Goal: Information Seeking & Learning: Learn about a topic

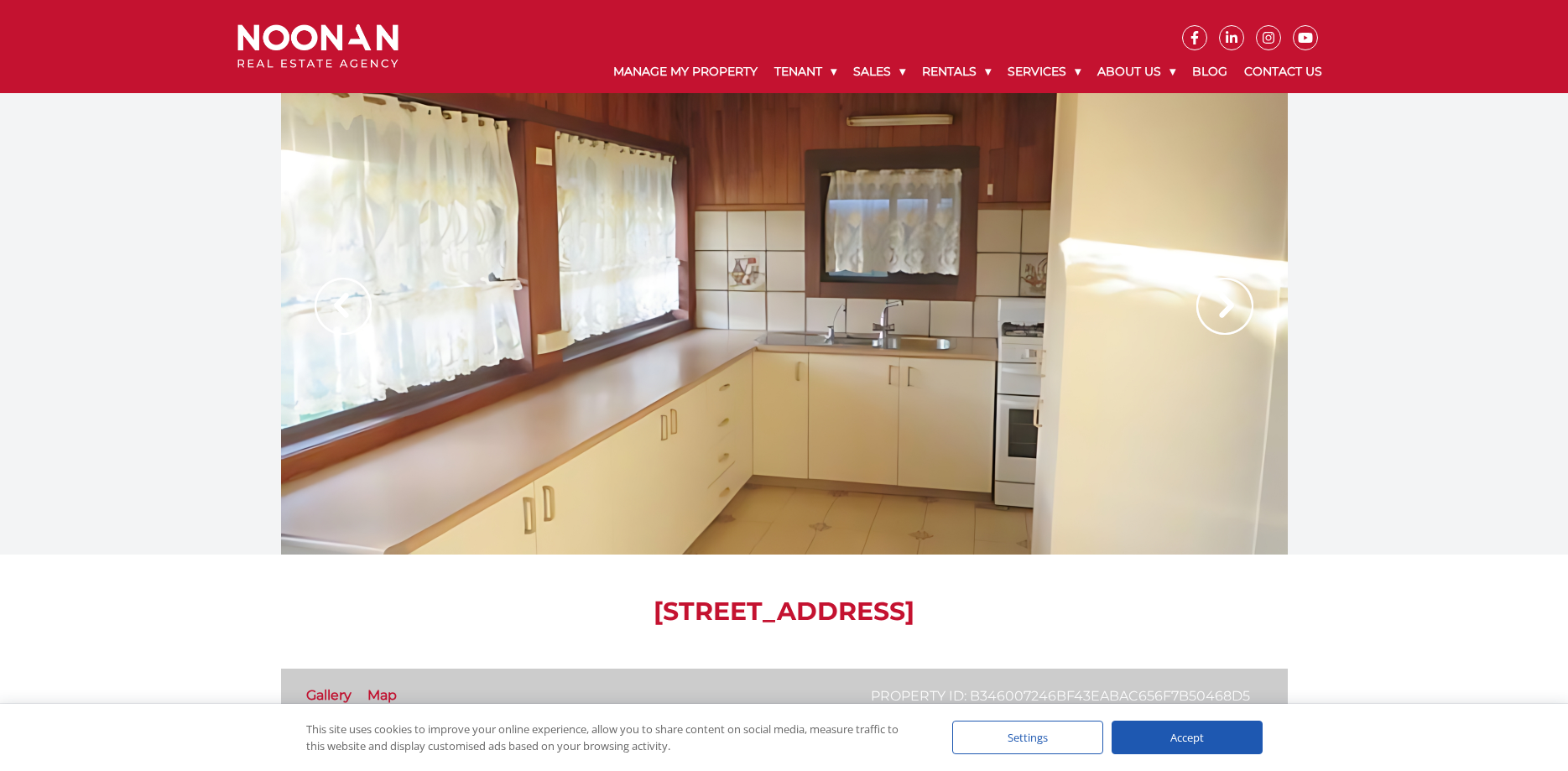
click at [1209, 306] on img at bounding box center [1225, 306] width 57 height 57
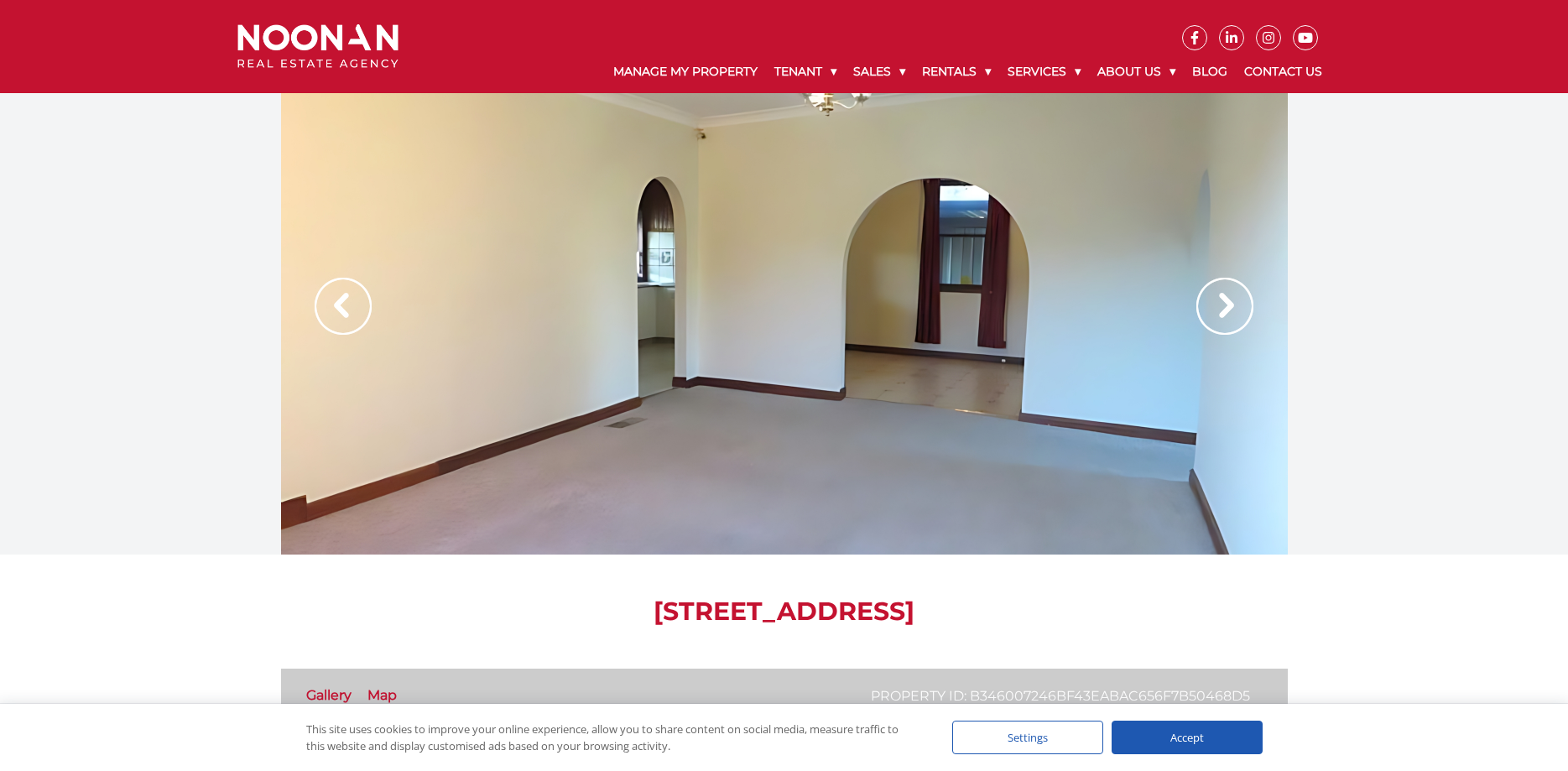
click at [1209, 306] on img at bounding box center [1225, 306] width 57 height 57
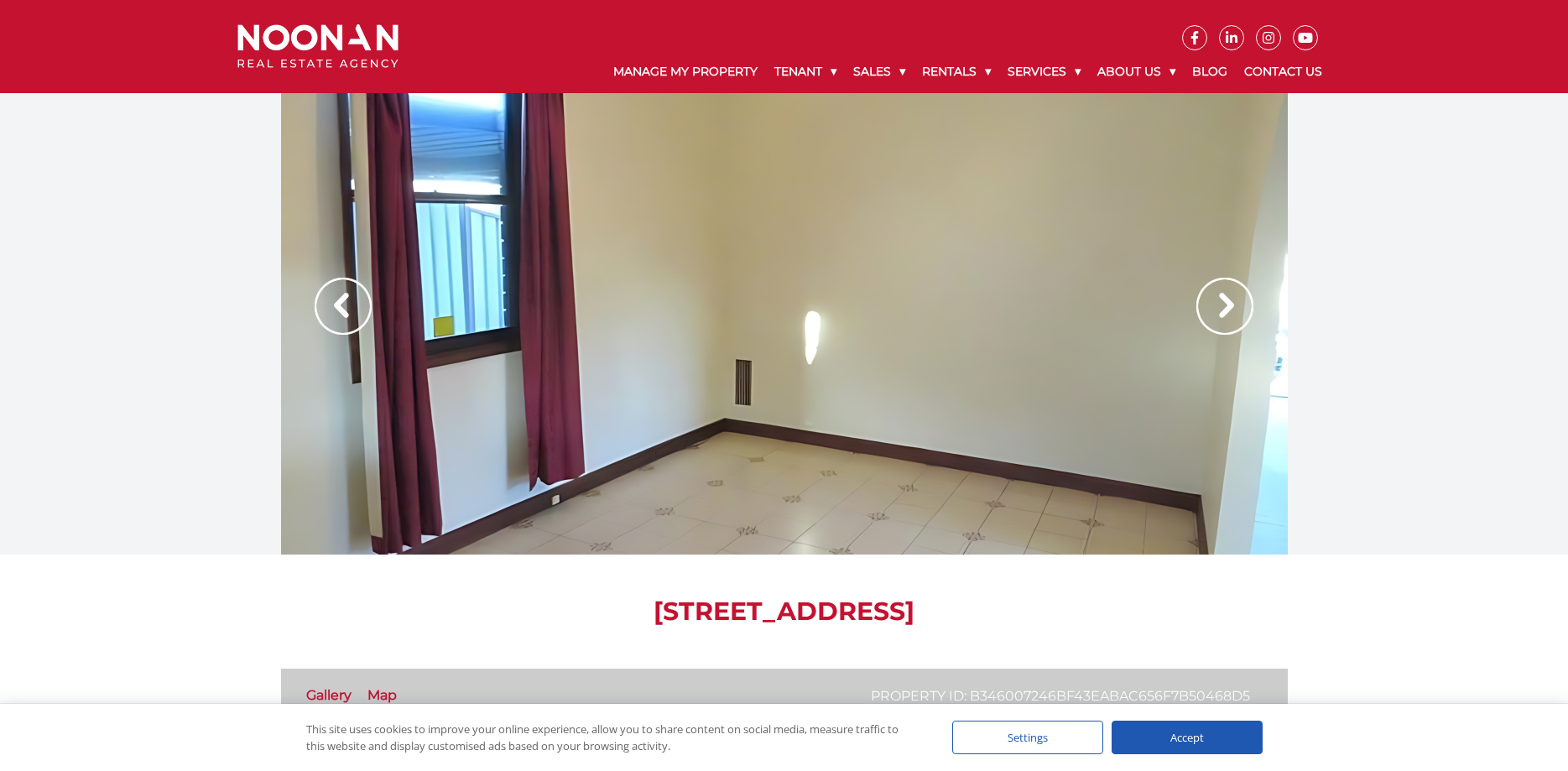
click at [1209, 306] on img at bounding box center [1225, 306] width 57 height 57
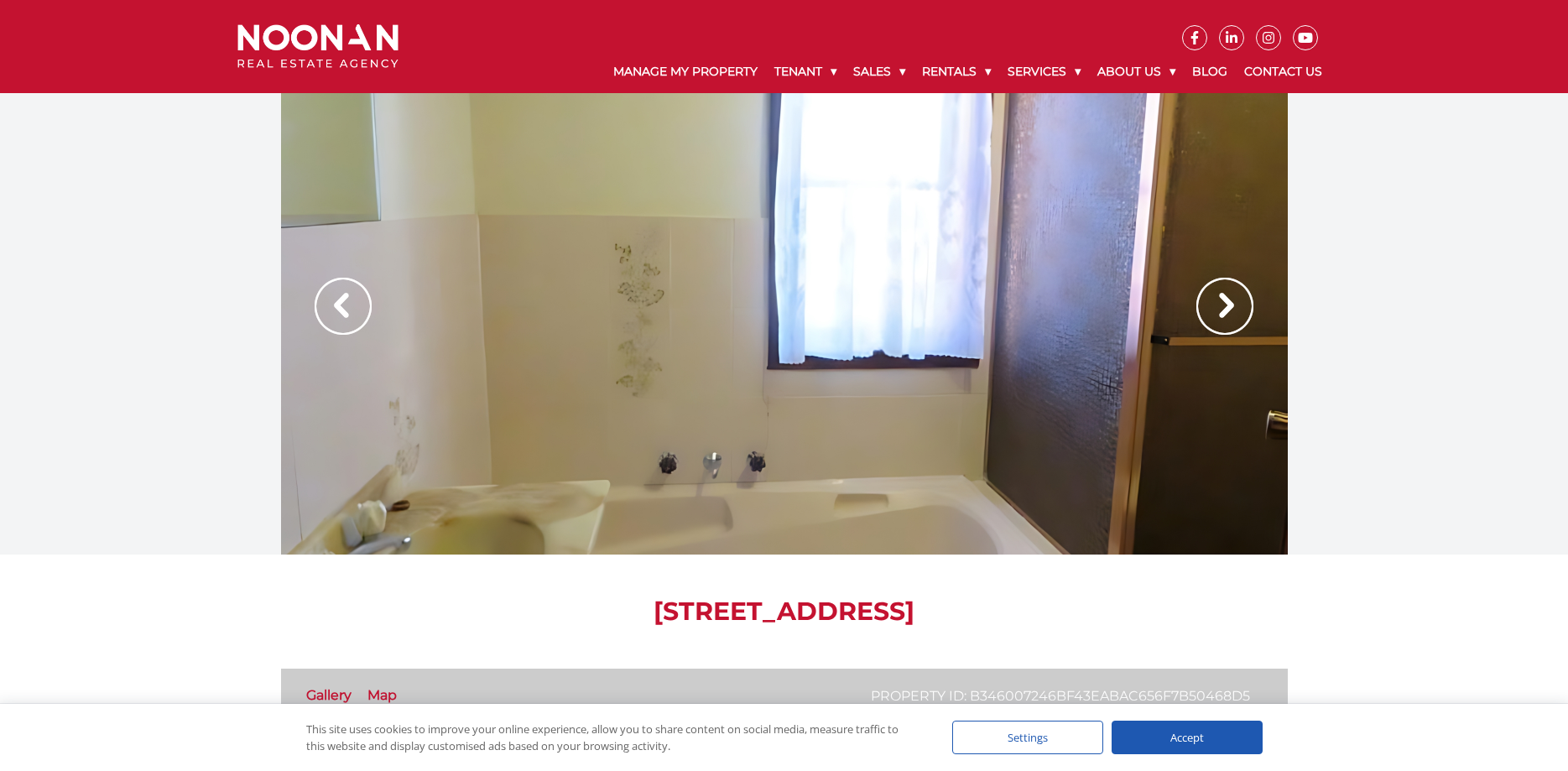
click at [1209, 306] on img at bounding box center [1225, 306] width 57 height 57
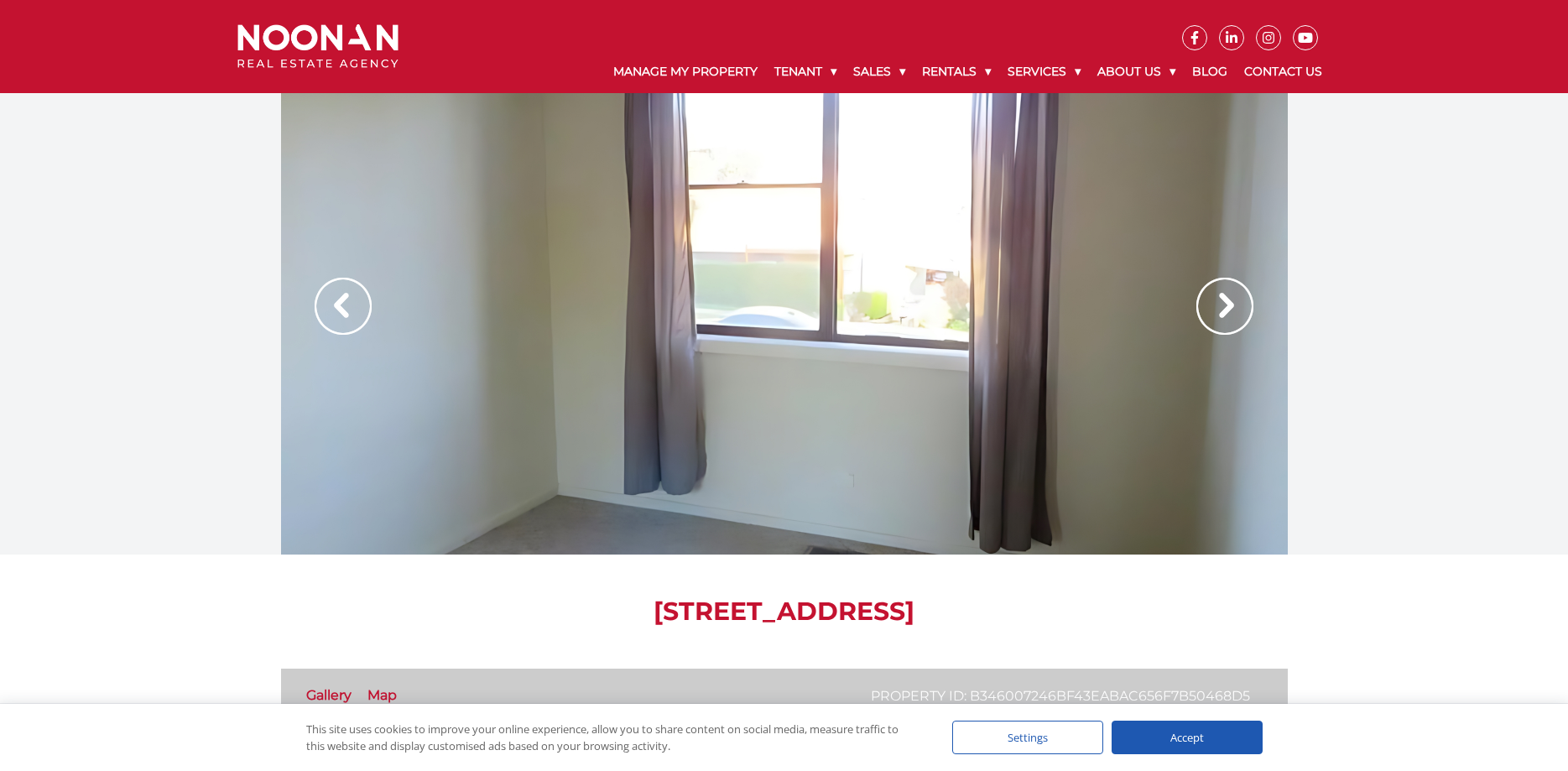
click at [1209, 306] on img at bounding box center [1225, 306] width 57 height 57
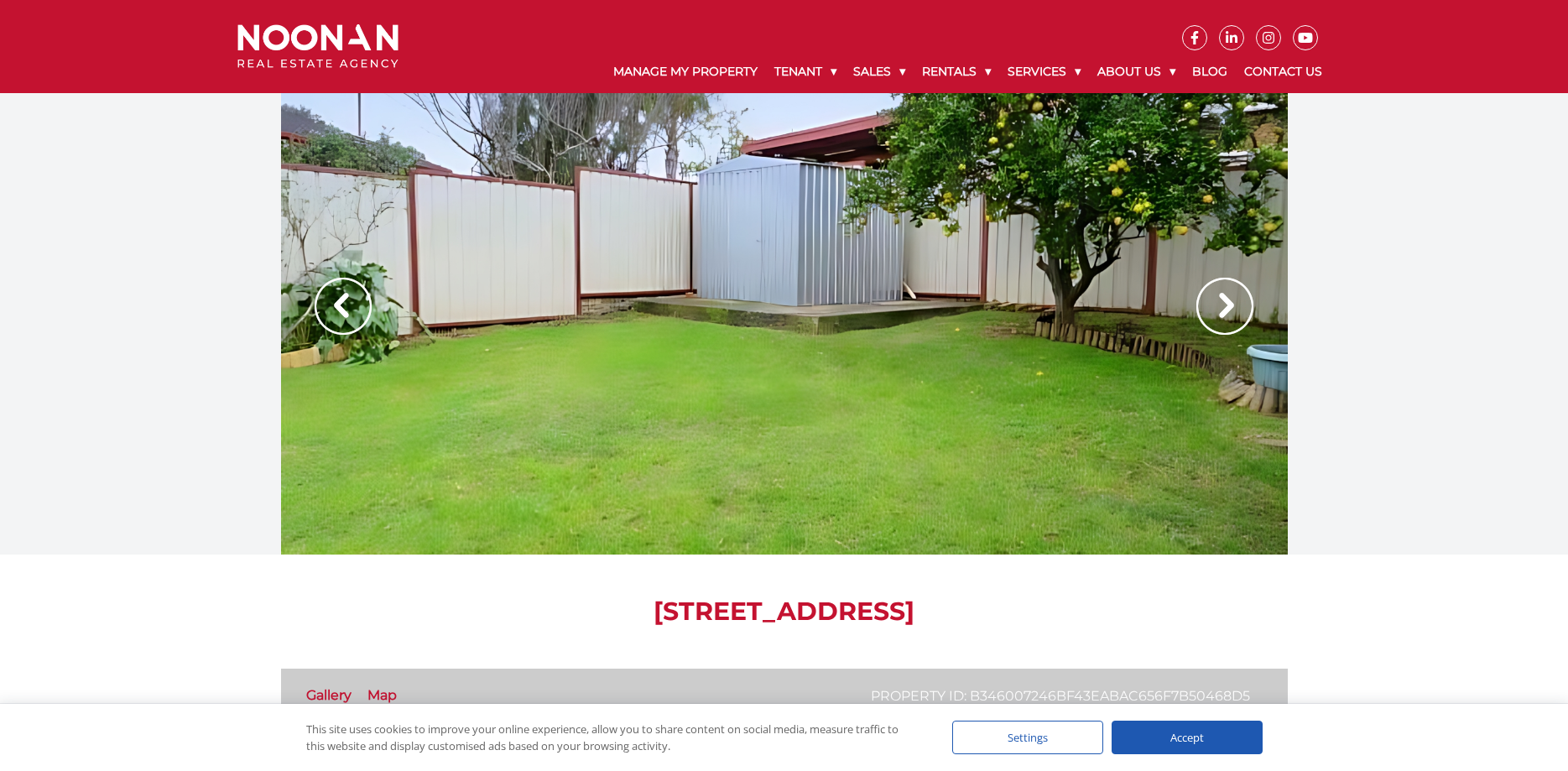
click at [1209, 306] on img at bounding box center [1225, 306] width 57 height 57
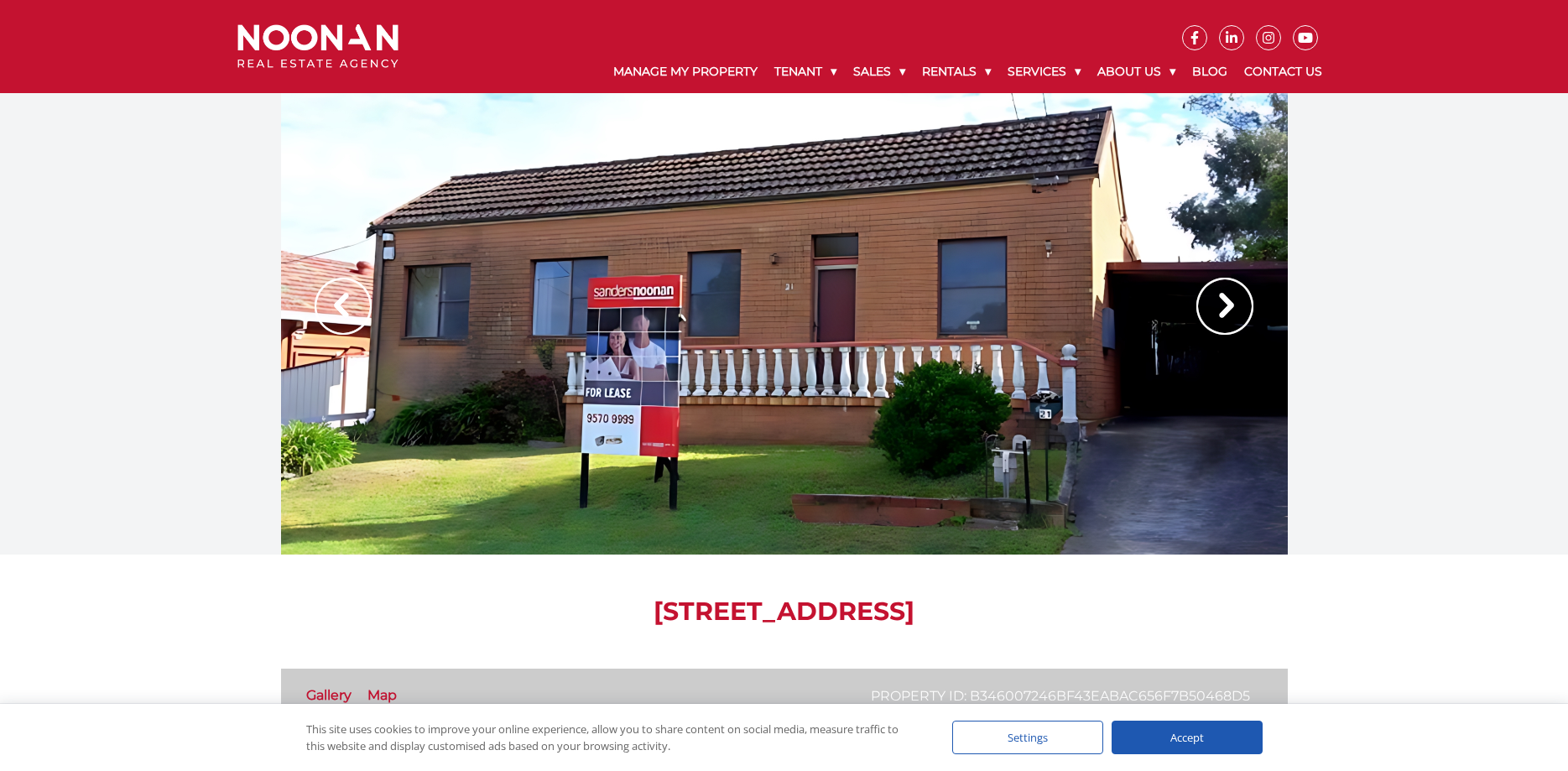
click at [1209, 306] on img at bounding box center [1225, 306] width 57 height 57
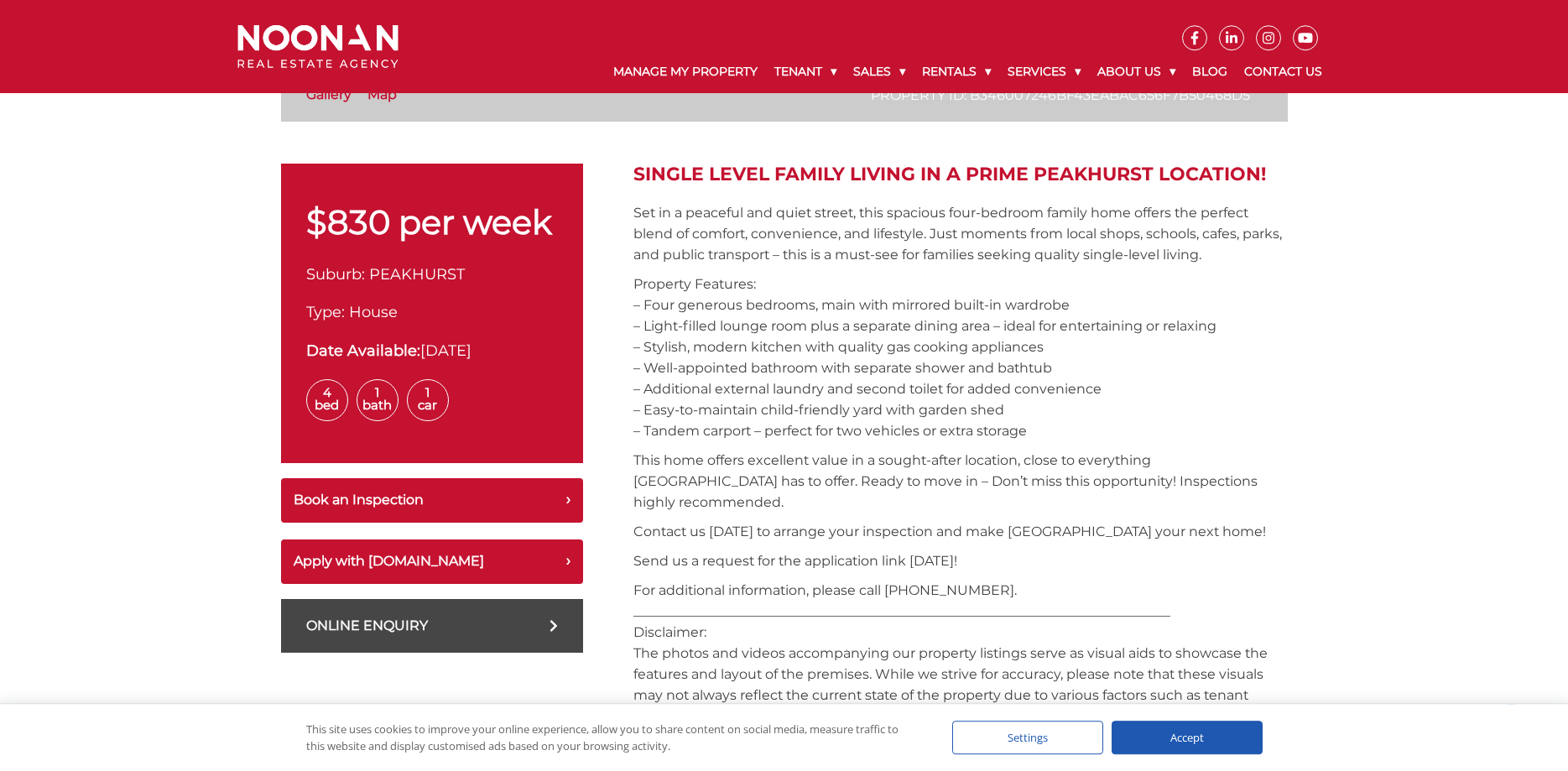
scroll to position [513, 0]
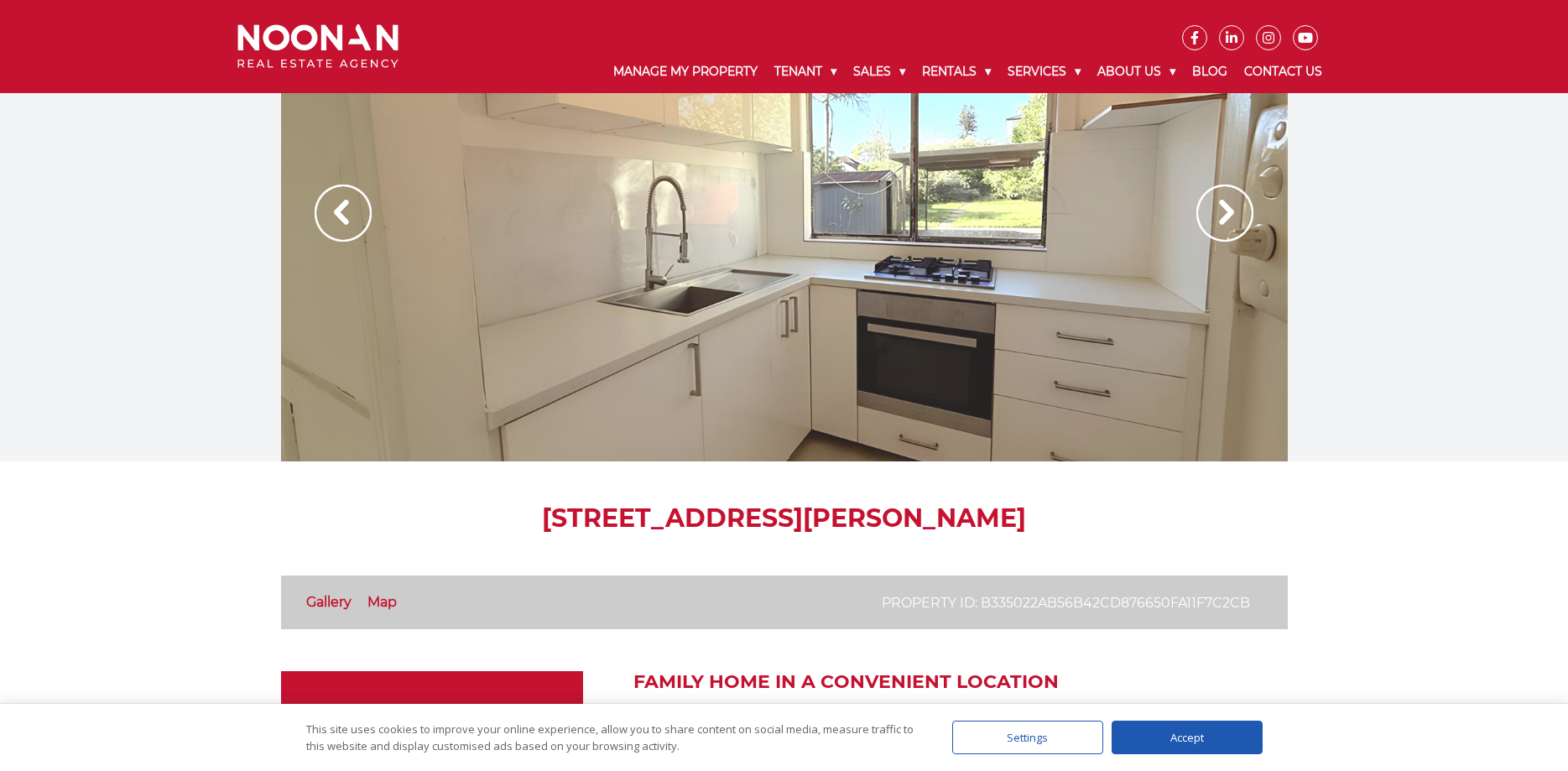
scroll to position [257, 0]
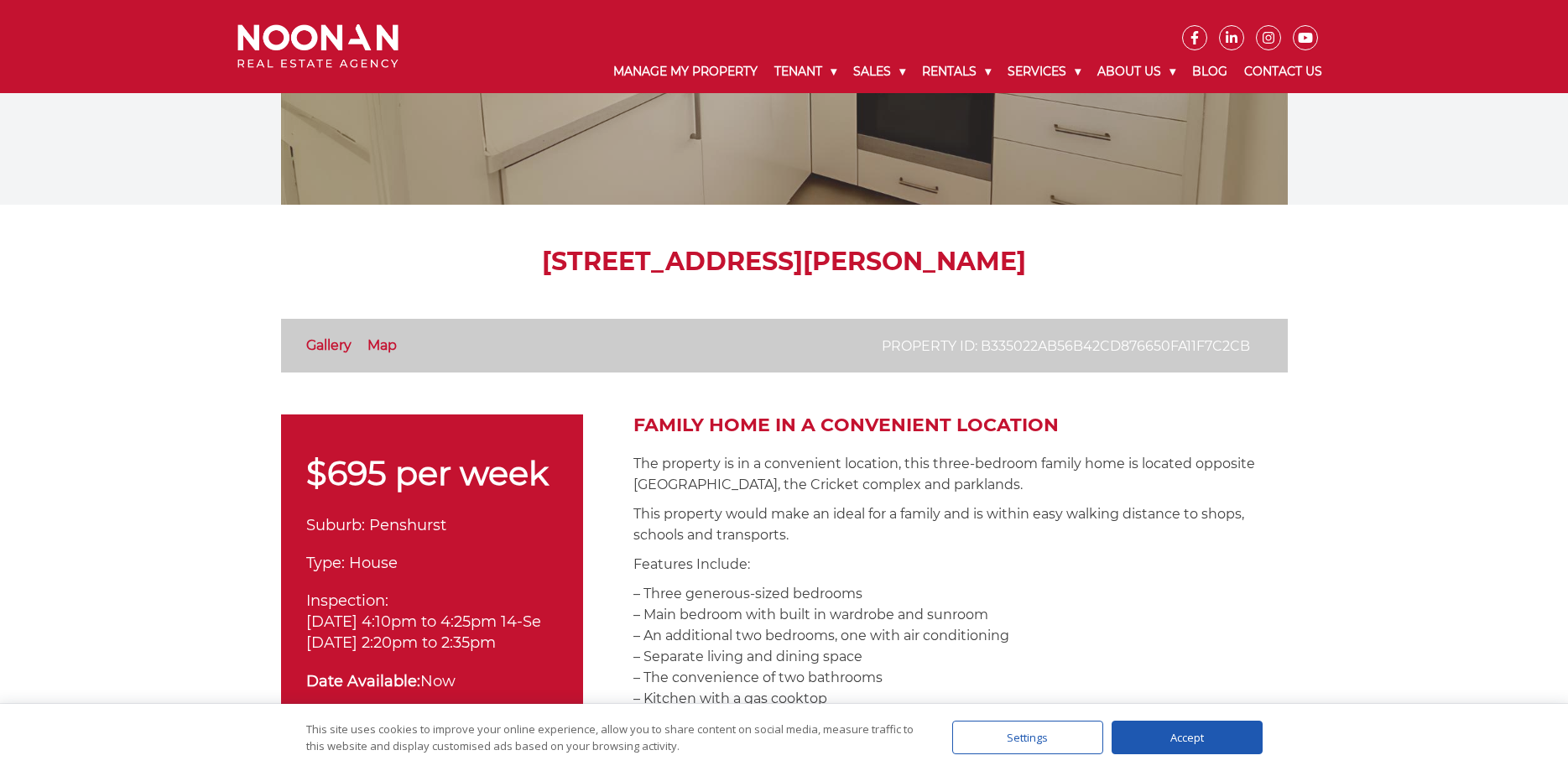
drag, startPoint x: 459, startPoint y: 257, endPoint x: 1169, endPoint y: 238, distance: 710.3
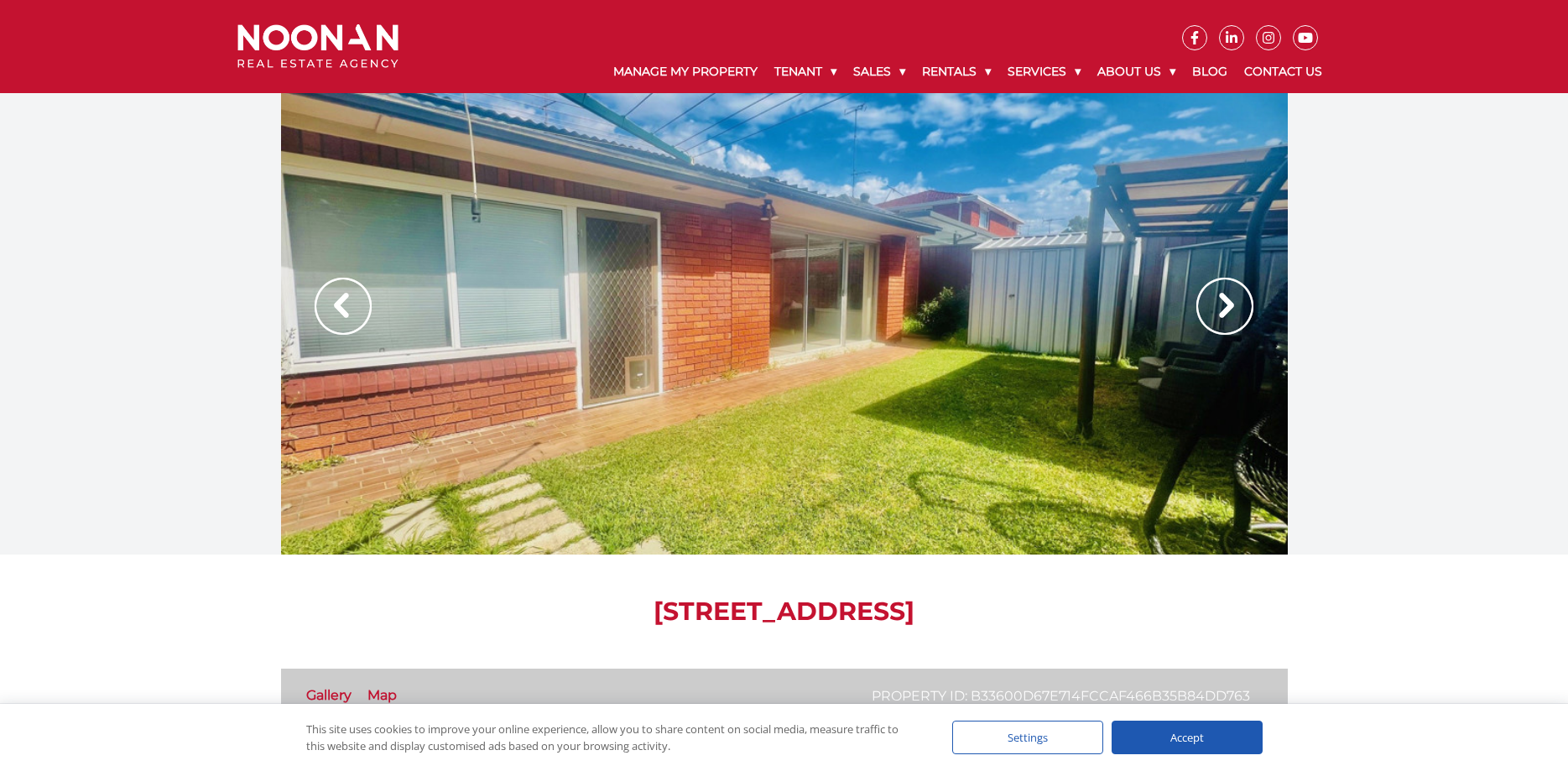
click at [1203, 299] on img at bounding box center [1225, 306] width 57 height 57
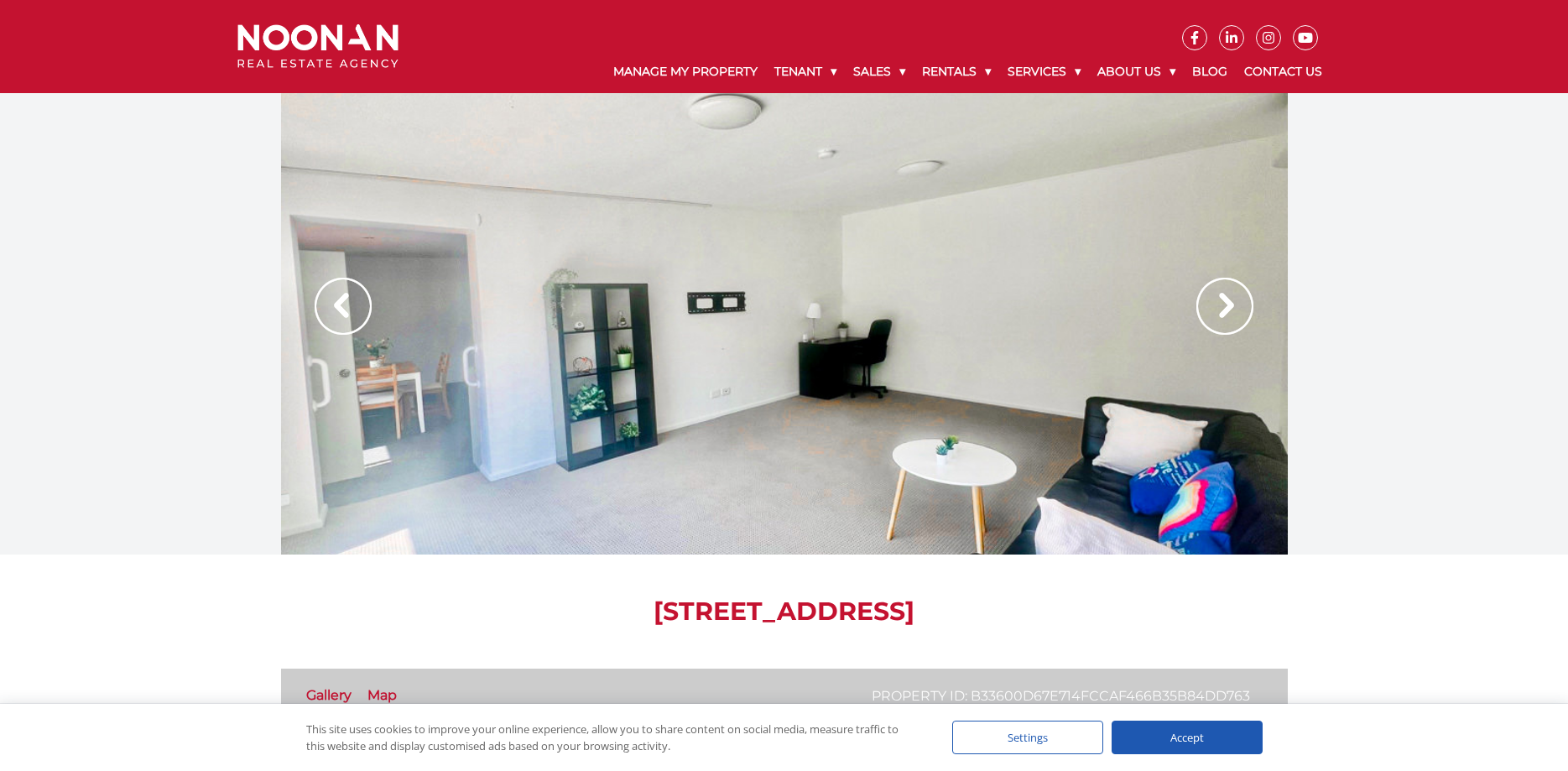
click at [1203, 299] on img at bounding box center [1225, 306] width 57 height 57
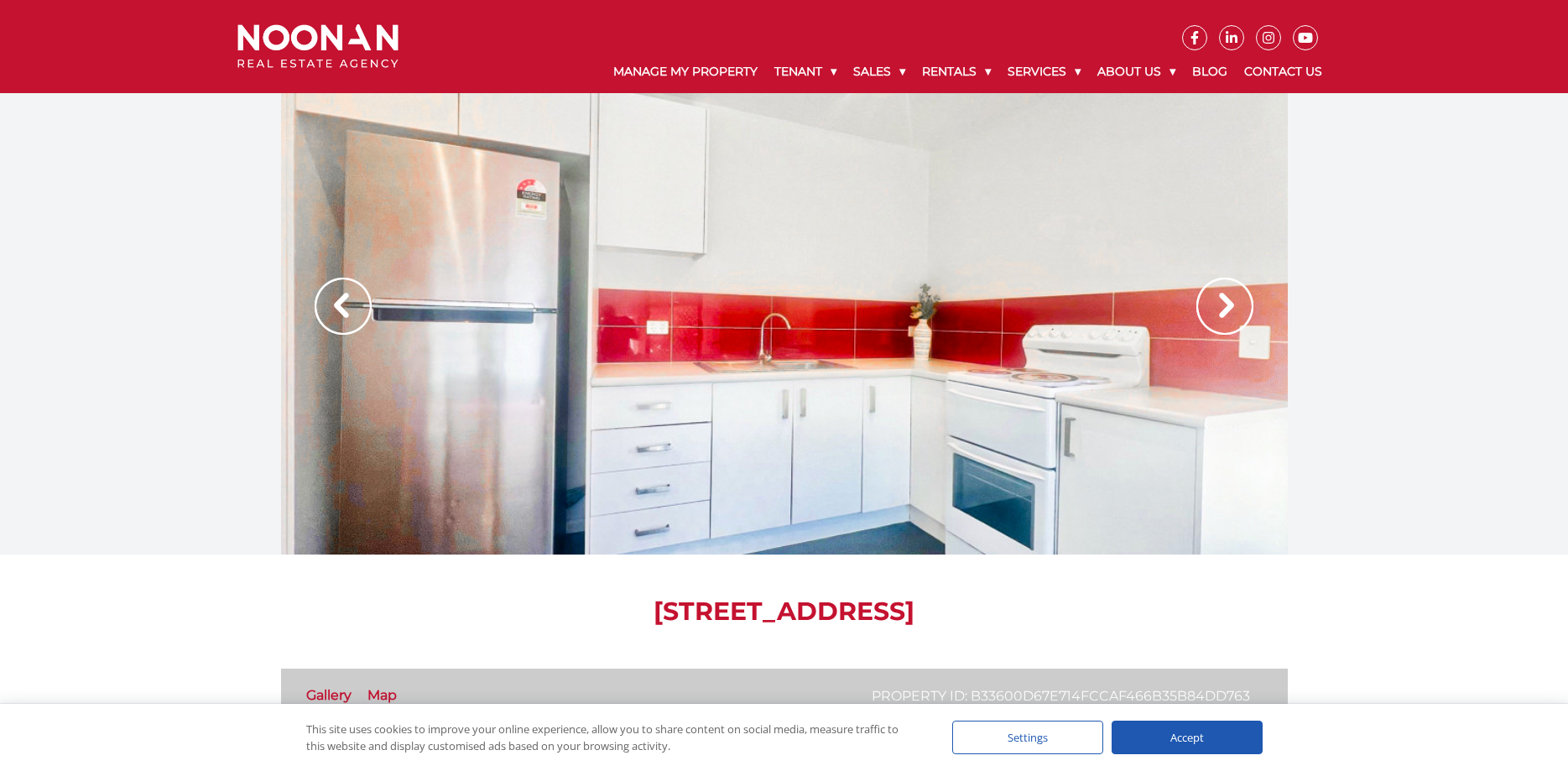
click at [1203, 299] on img at bounding box center [1225, 306] width 57 height 57
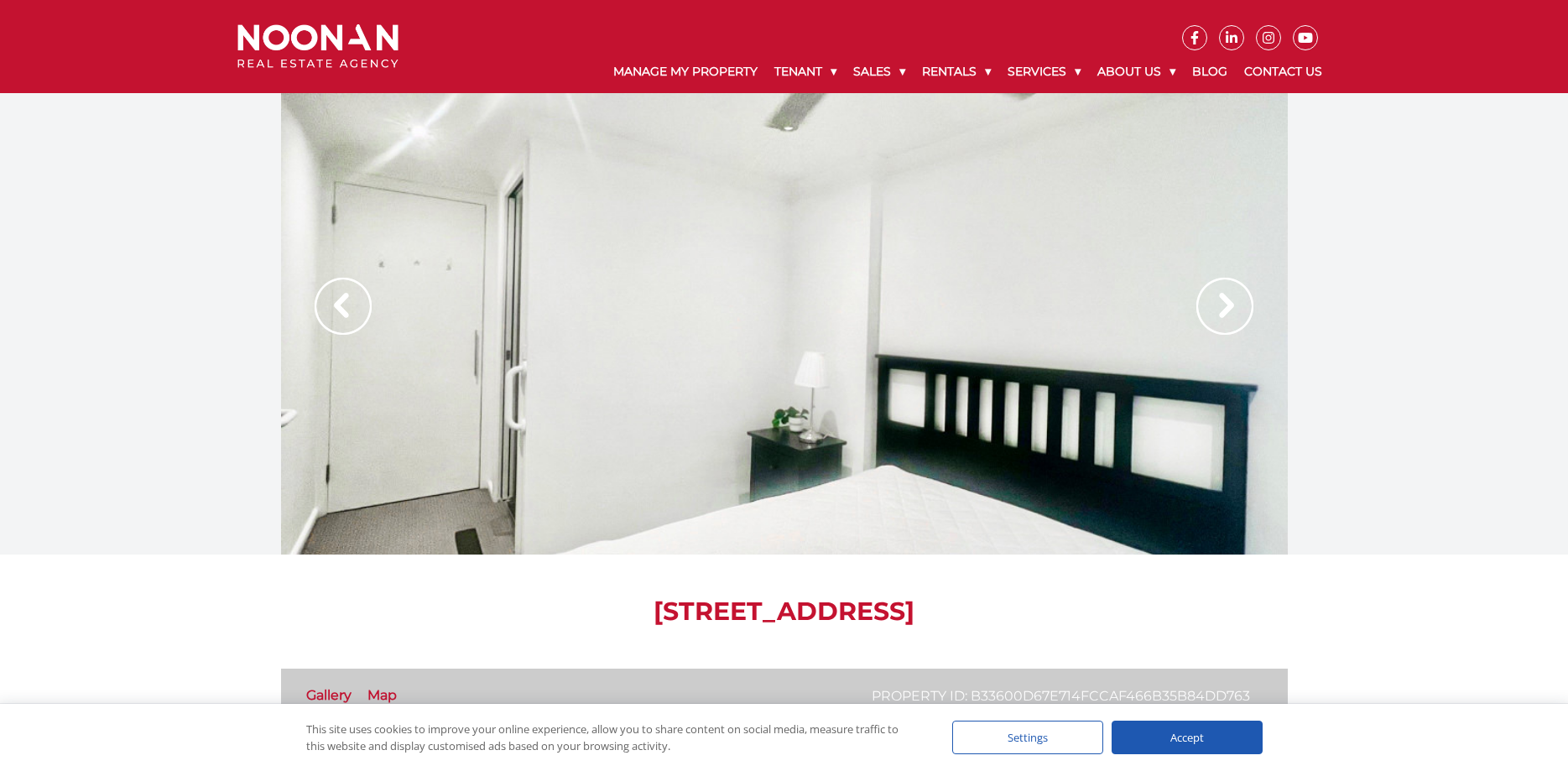
click at [1203, 299] on img at bounding box center [1225, 306] width 57 height 57
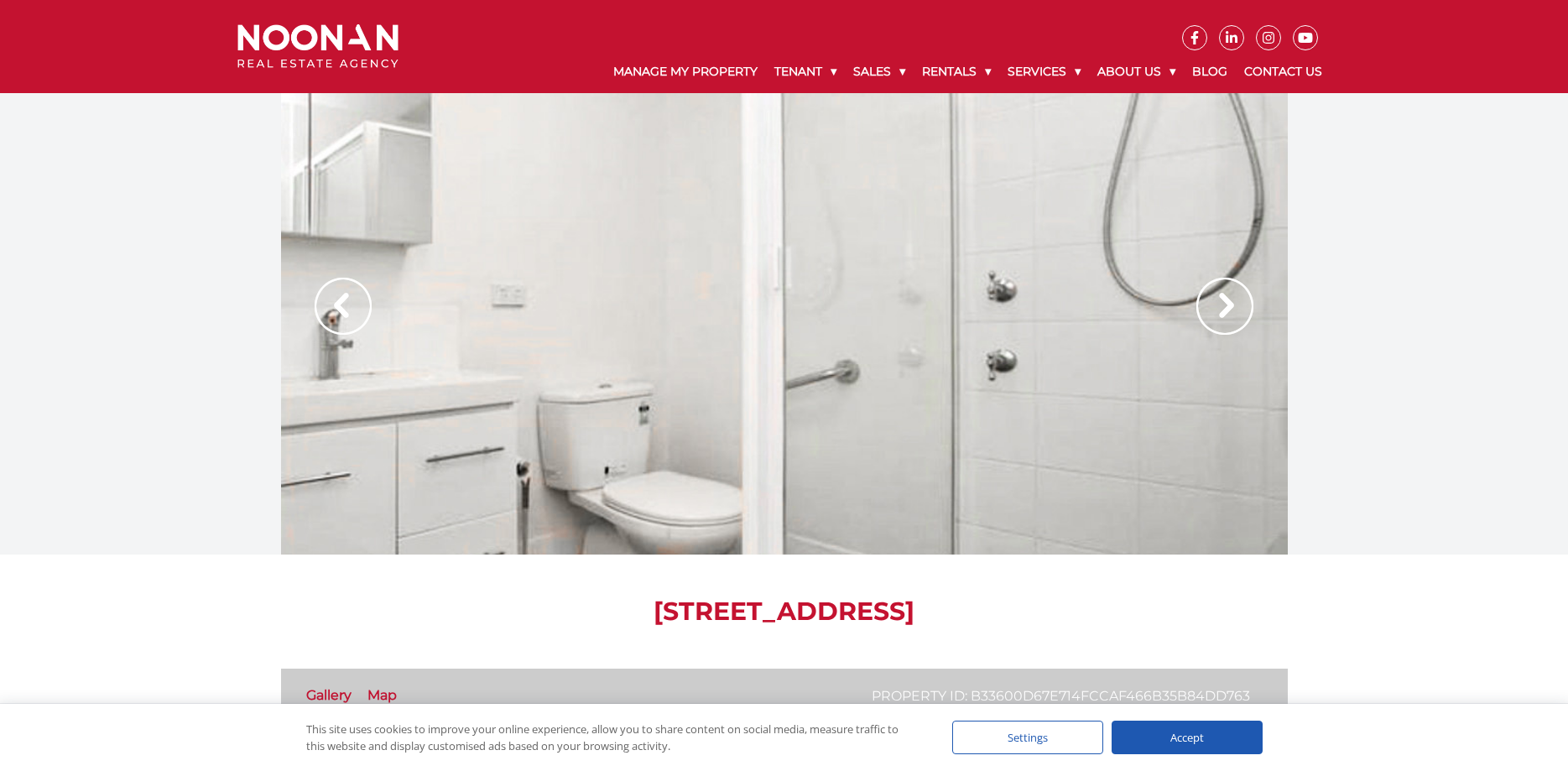
click at [1203, 299] on img at bounding box center [1225, 306] width 57 height 57
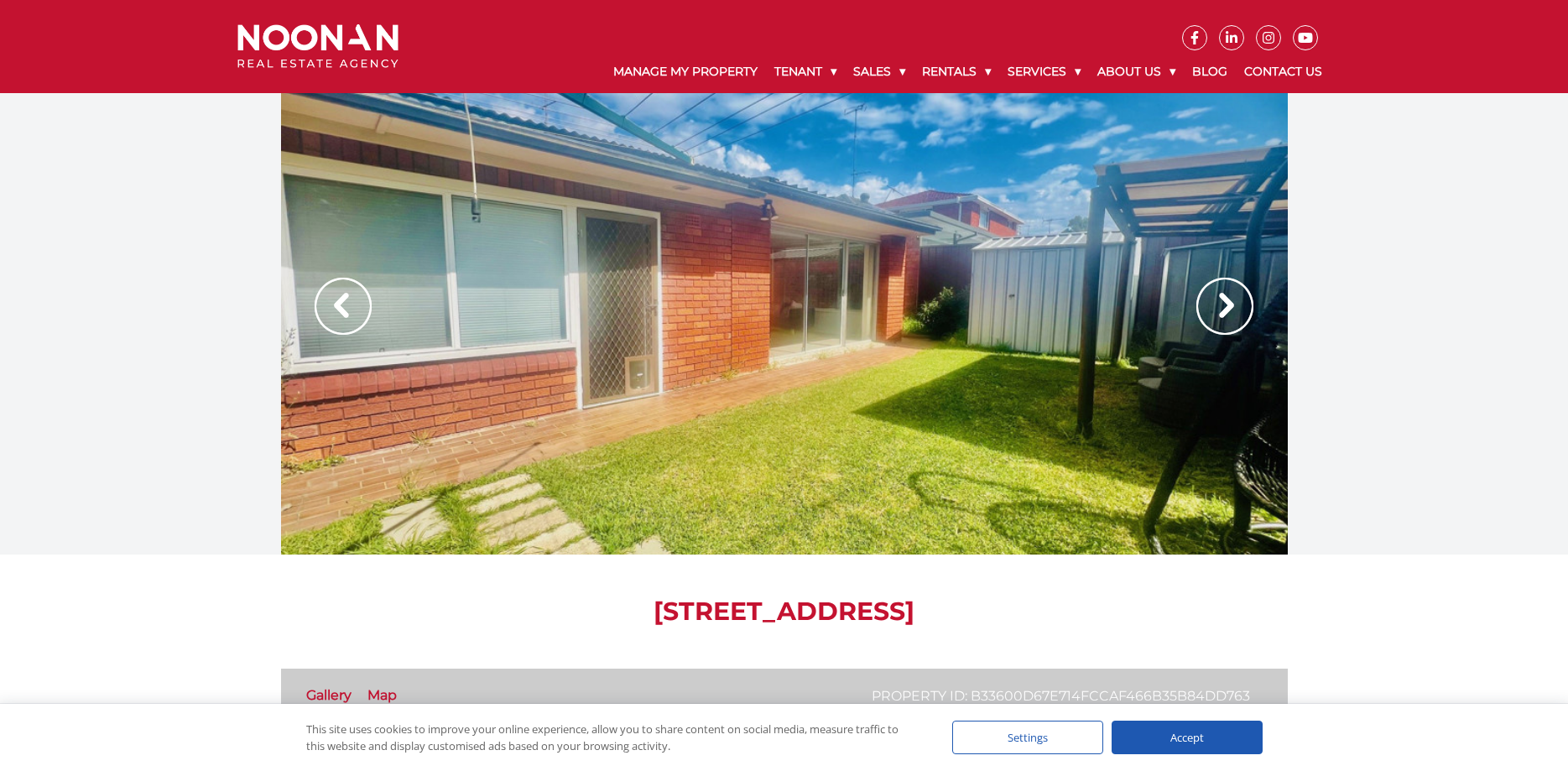
click at [1203, 299] on img at bounding box center [1225, 306] width 57 height 57
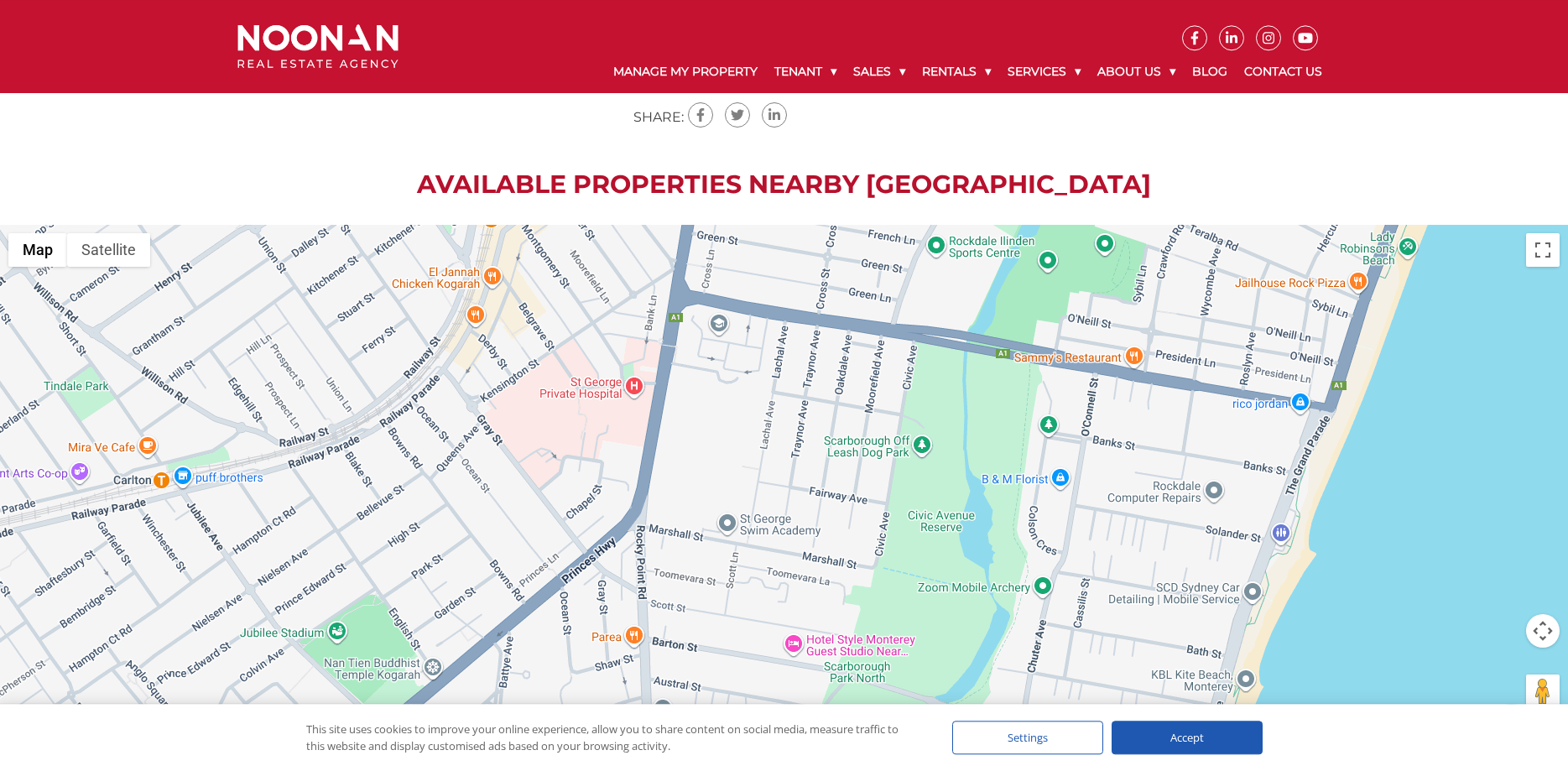
scroll to position [2054, 0]
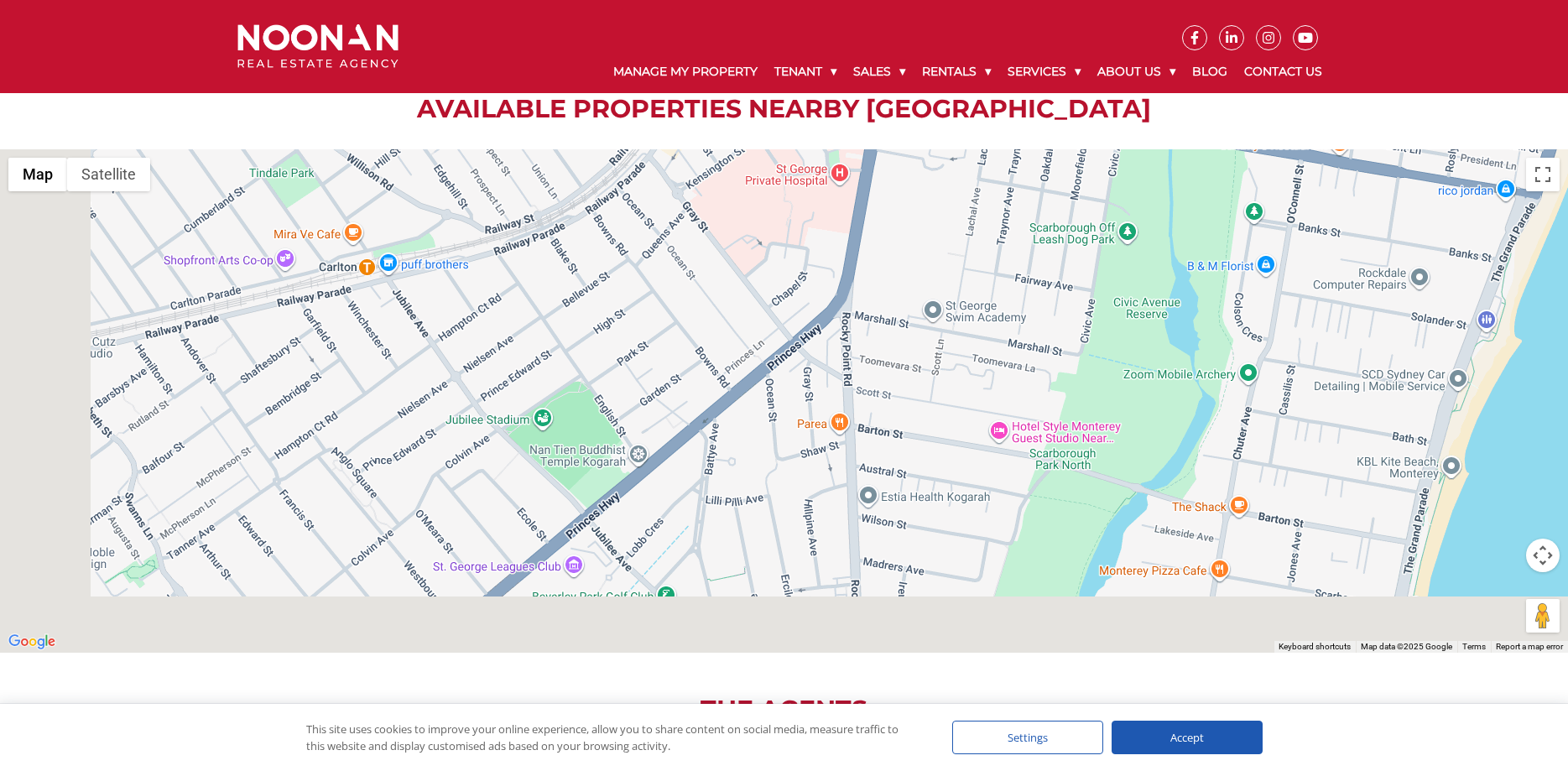
drag, startPoint x: 345, startPoint y: 455, endPoint x: 565, endPoint y: 301, distance: 268.5
click at [565, 301] on div at bounding box center [784, 401] width 1568 height 504
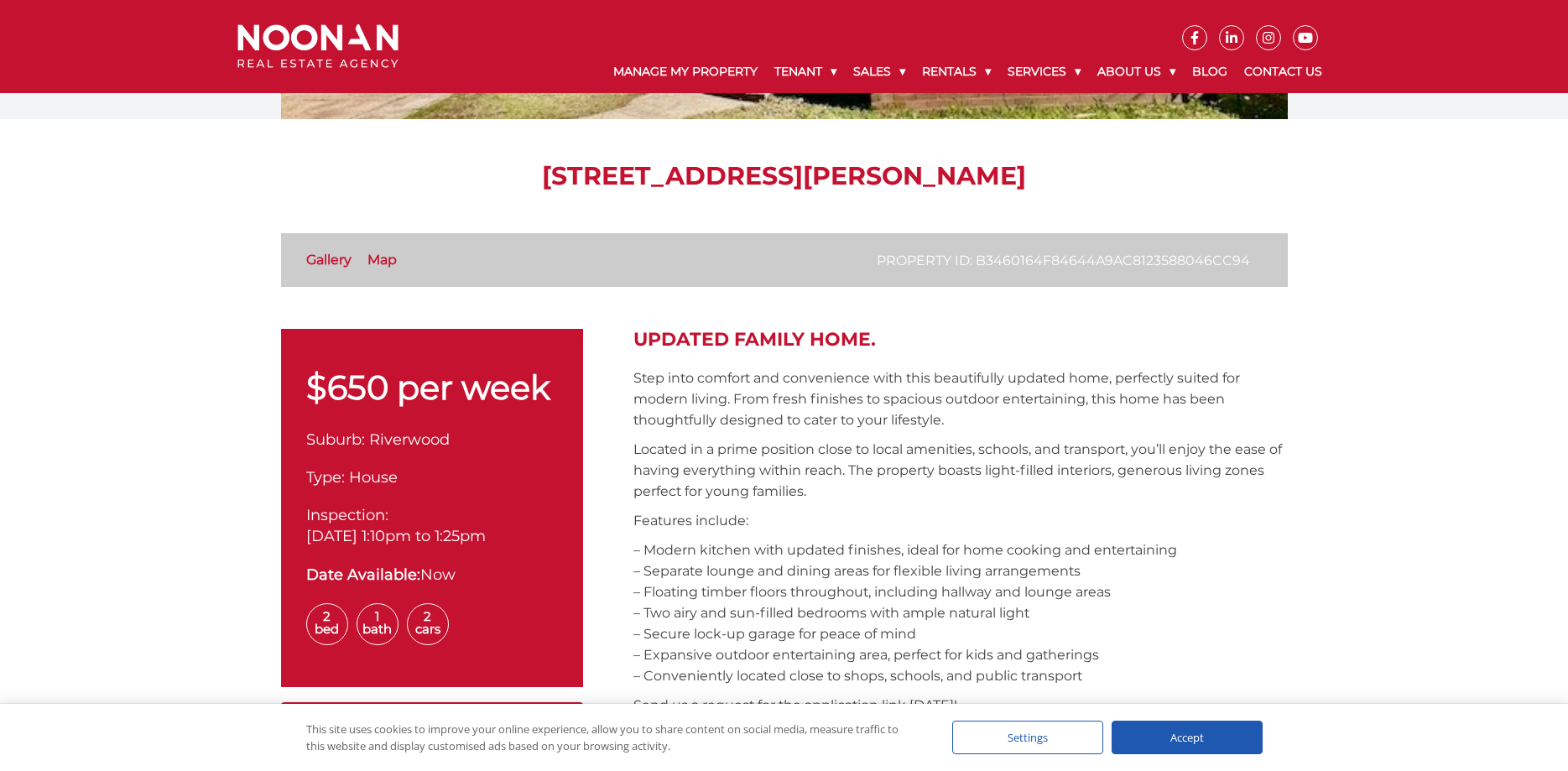
scroll to position [342, 0]
drag, startPoint x: 488, startPoint y: 168, endPoint x: 1165, endPoint y: 145, distance: 677.4
copy h1 "107 Belmore Road, Riverwood NSW 2210"
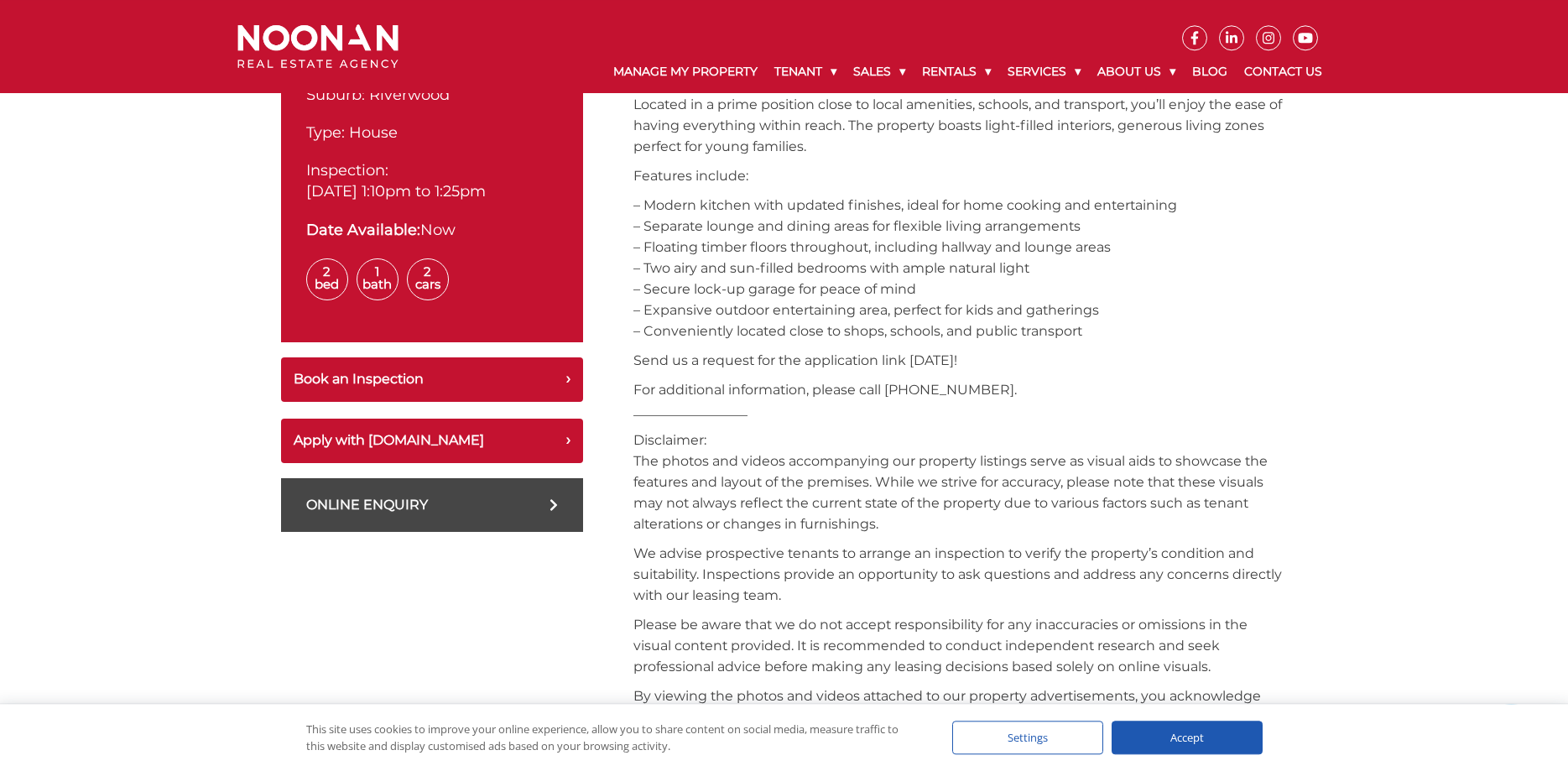
scroll to position [684, 0]
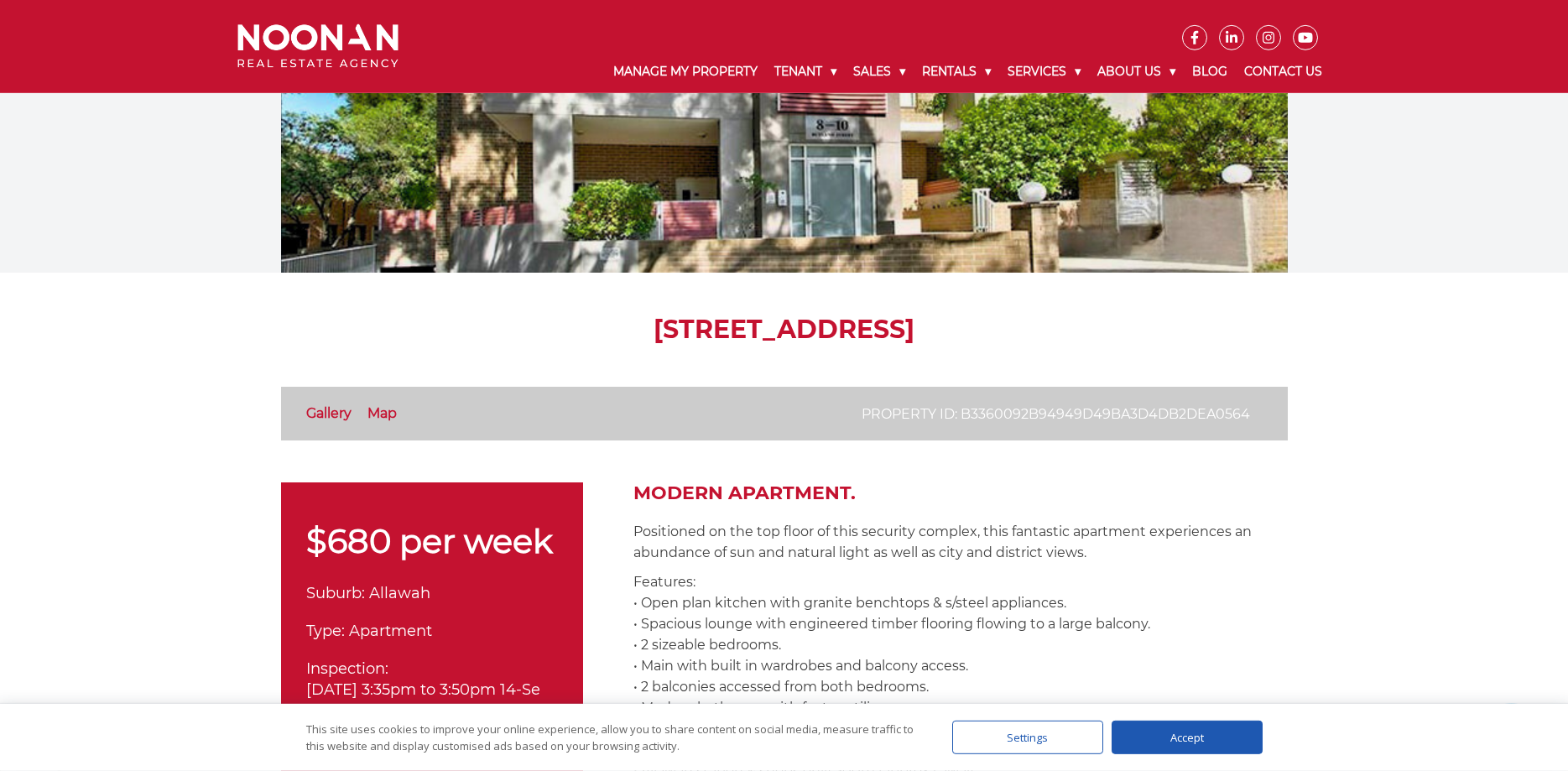
scroll to position [171, 0]
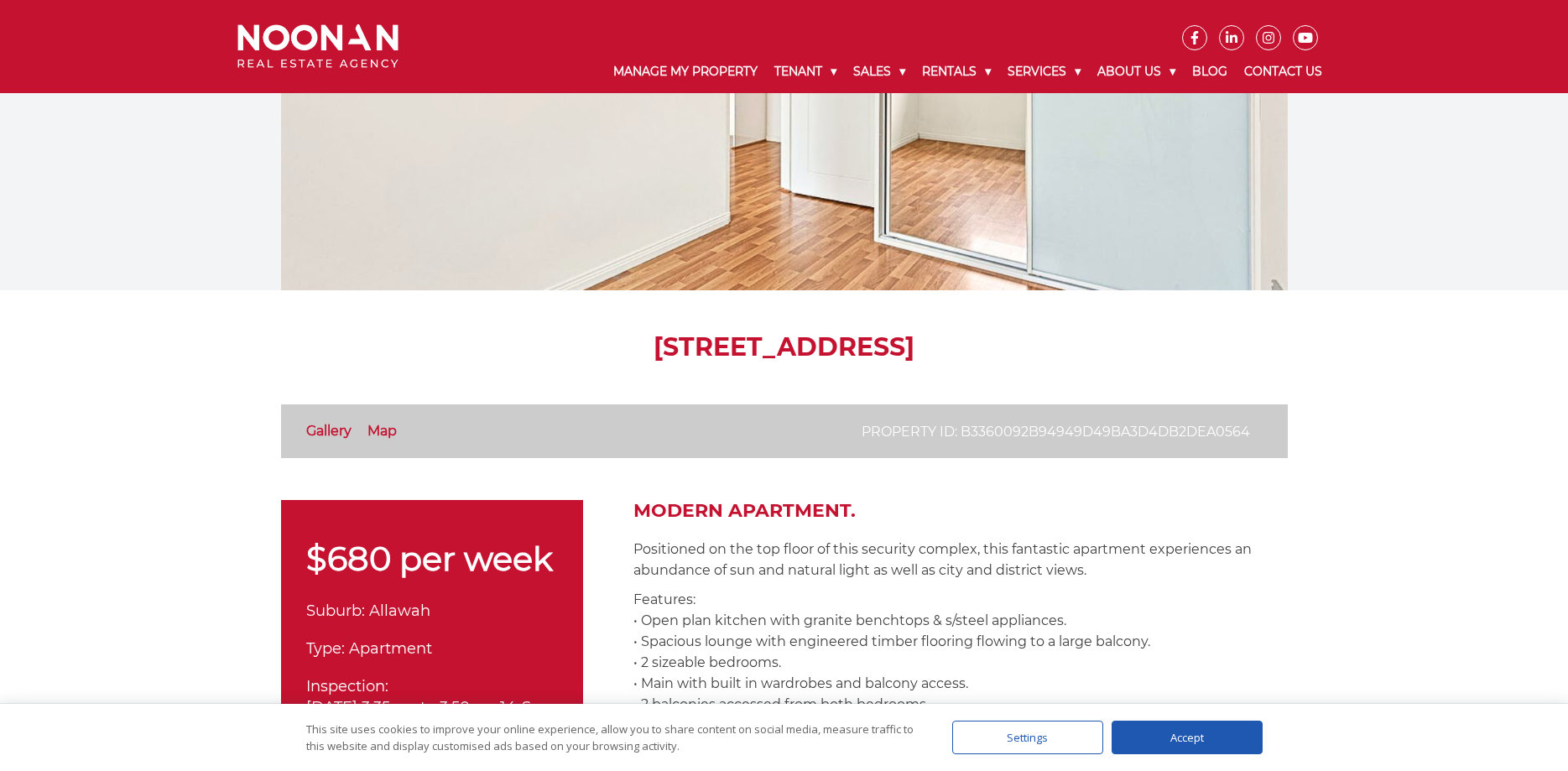
drag, startPoint x: 476, startPoint y: 339, endPoint x: 1193, endPoint y: 325, distance: 717.1
copy h1 "[STREET_ADDRESS]"
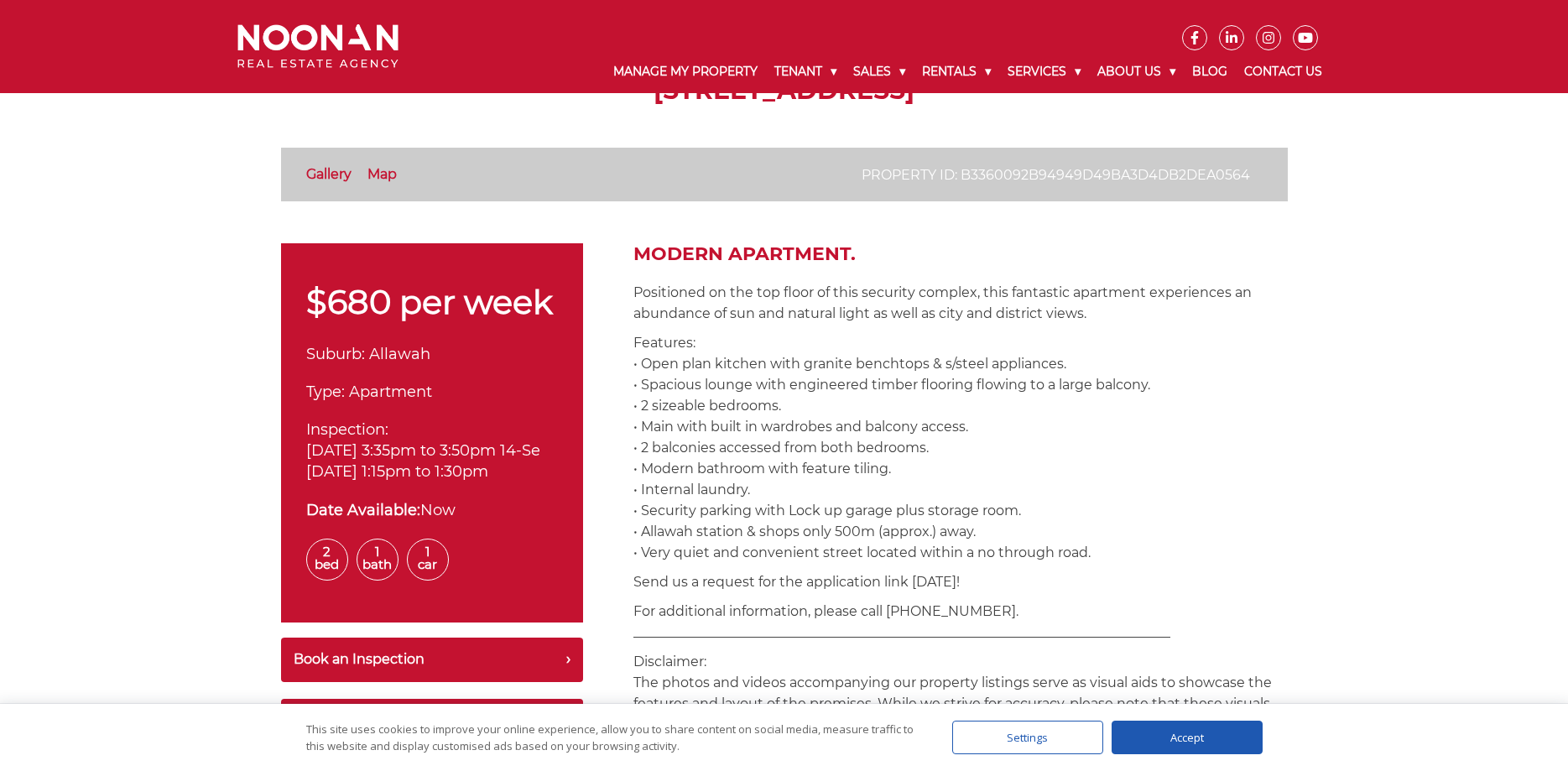
scroll to position [0, 0]
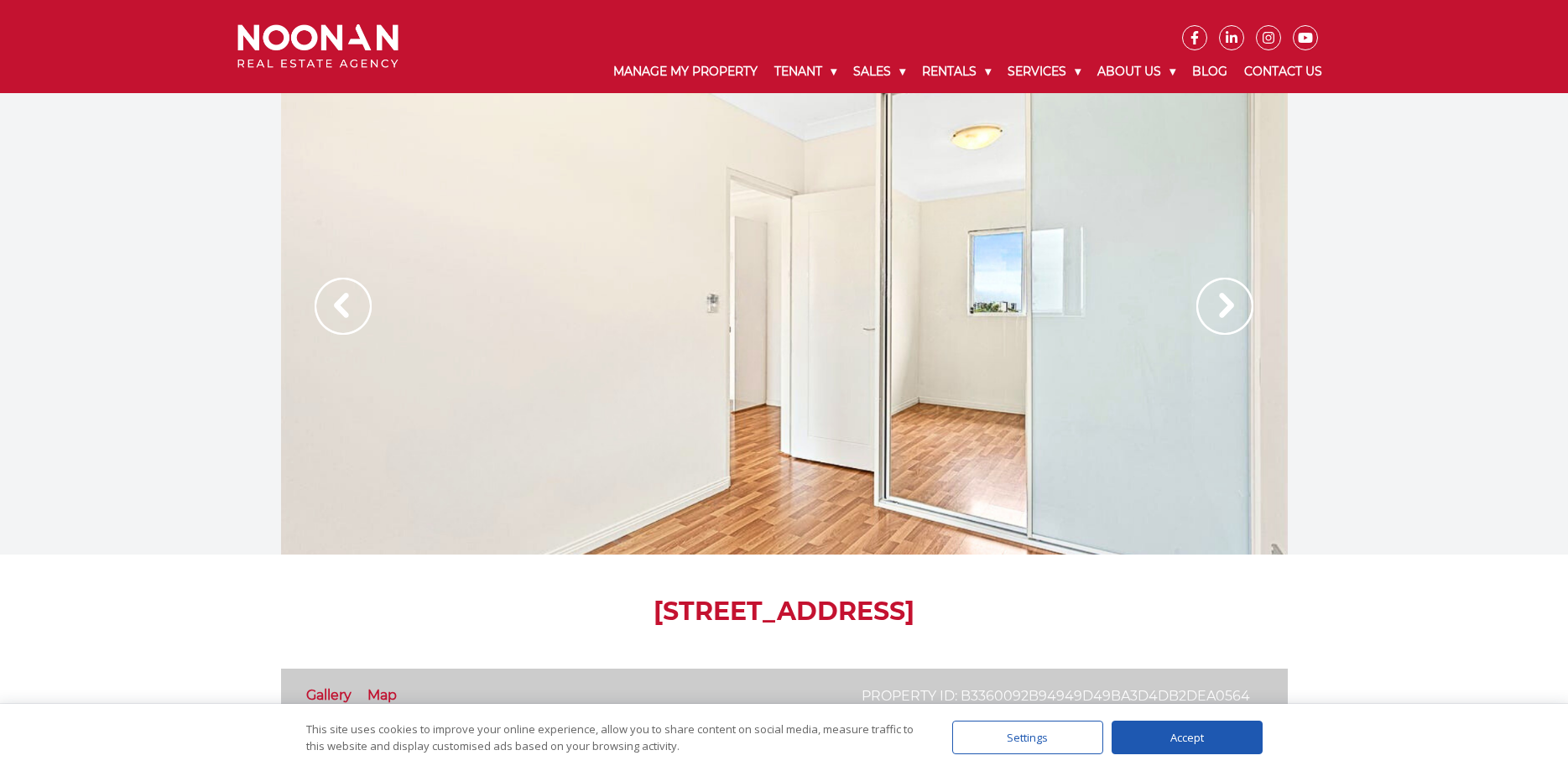
click at [1204, 304] on img at bounding box center [1225, 306] width 57 height 57
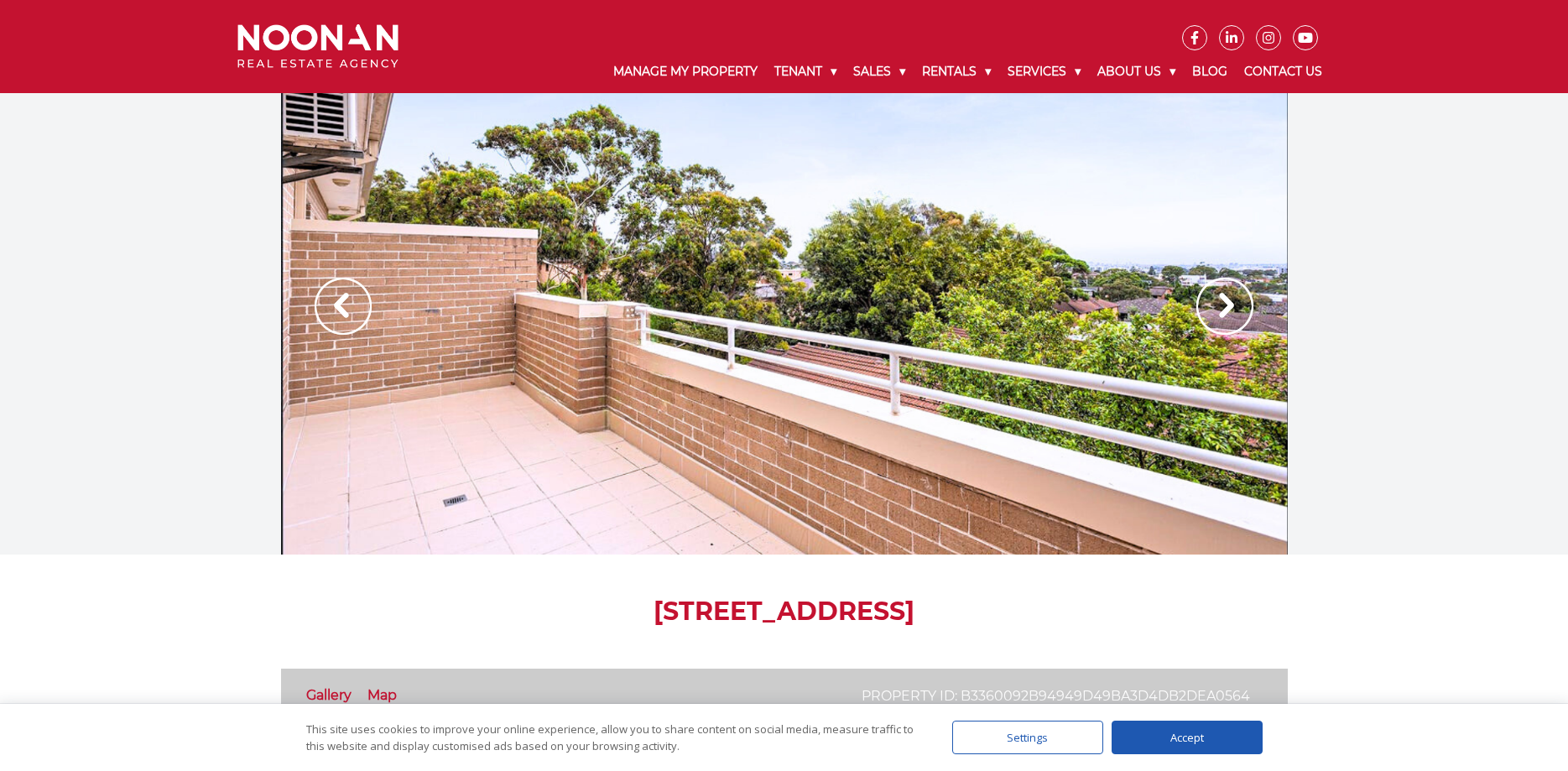
click at [1204, 304] on img at bounding box center [1225, 306] width 57 height 57
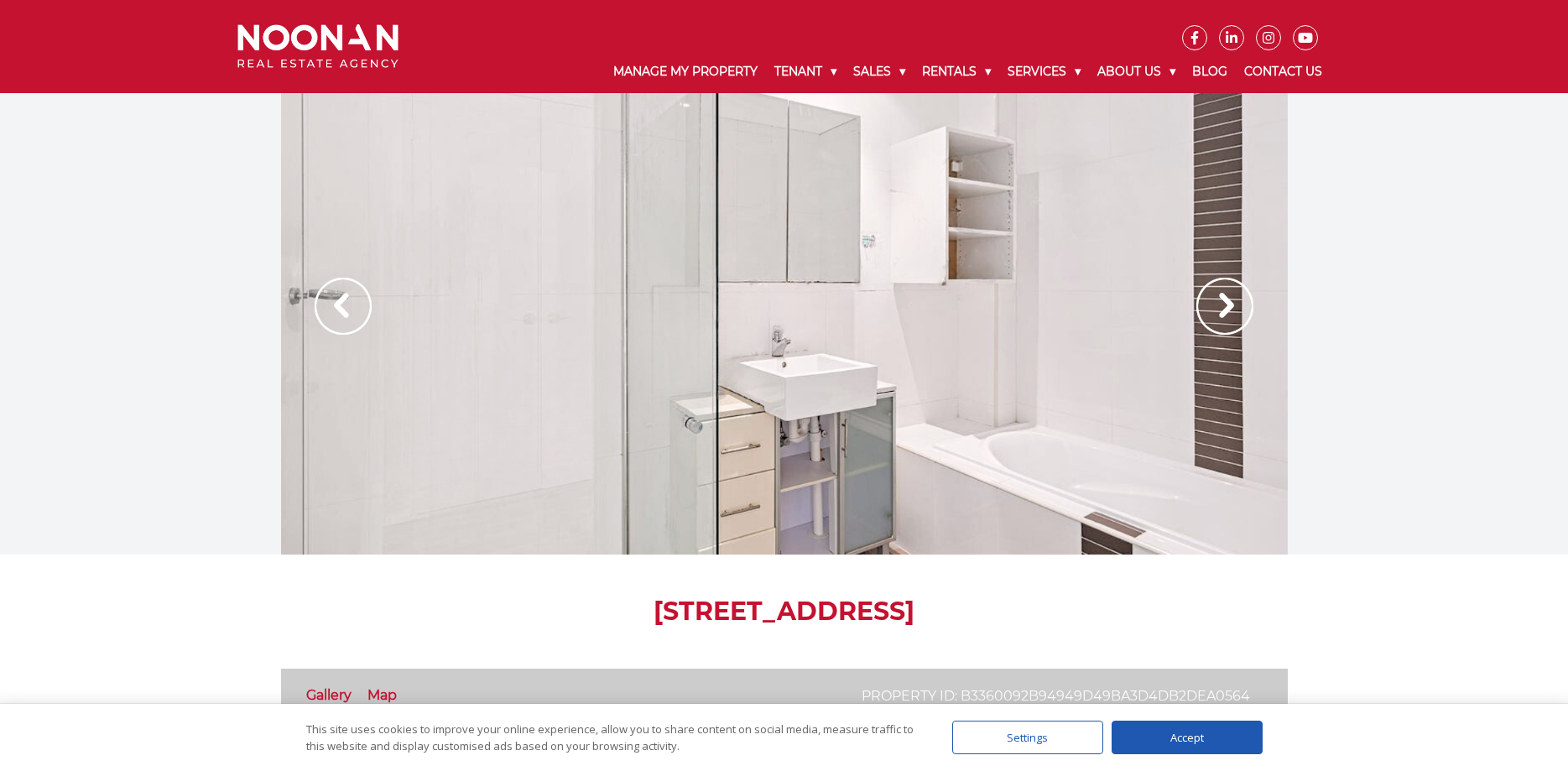
click at [1204, 304] on img at bounding box center [1225, 306] width 57 height 57
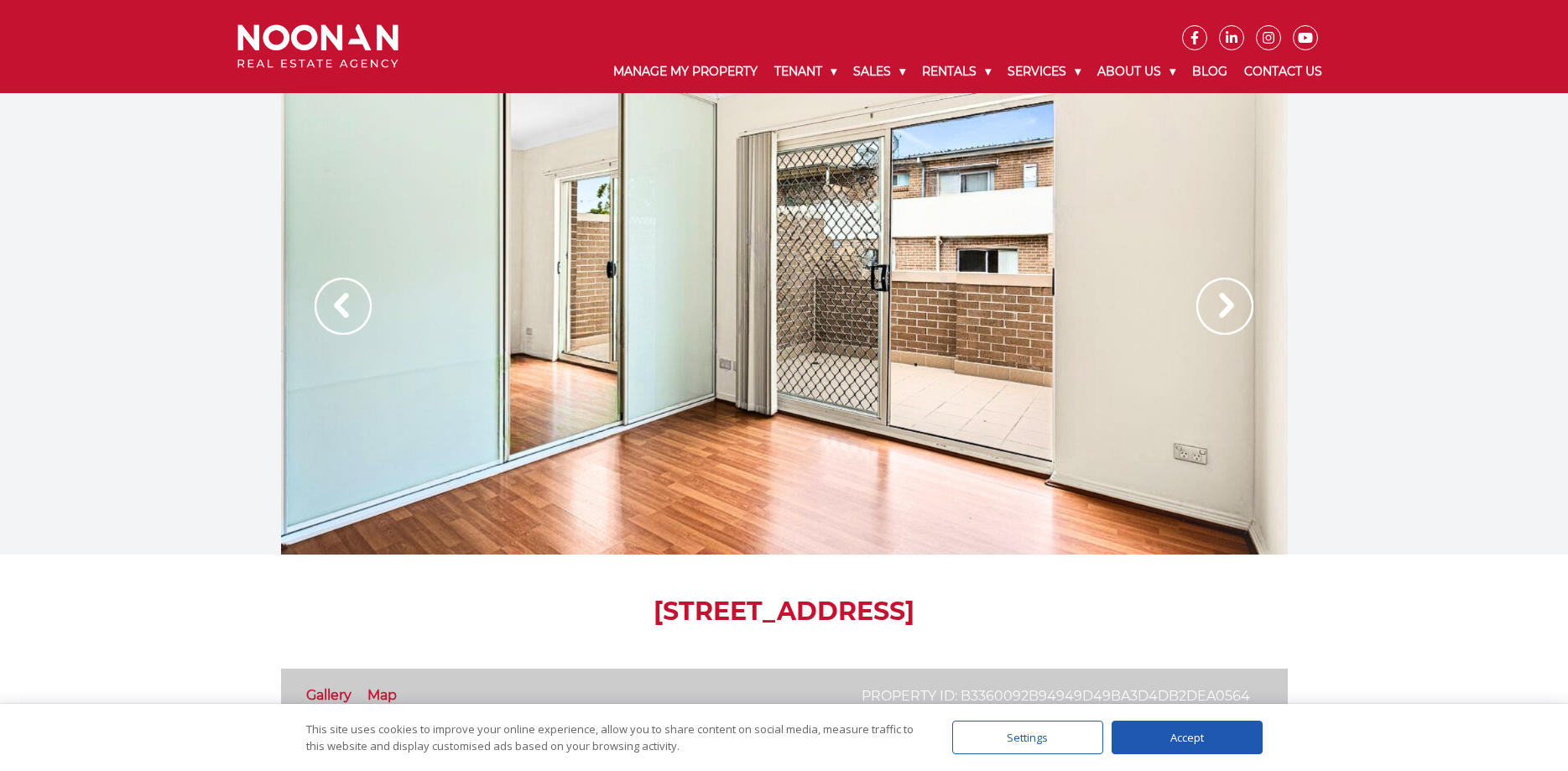
click at [1204, 304] on img at bounding box center [1225, 306] width 57 height 57
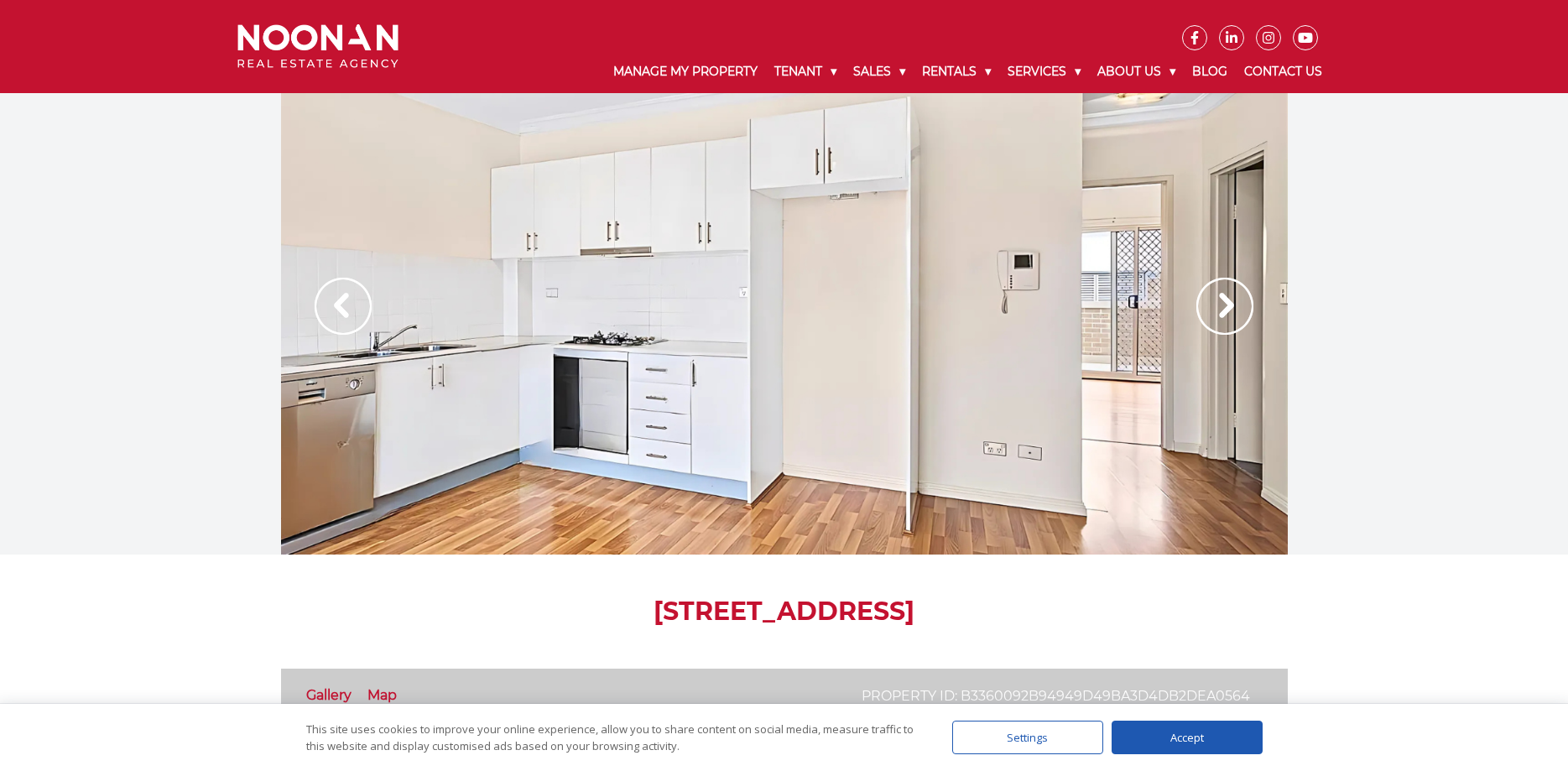
click at [708, 302] on div at bounding box center [784, 323] width 1007 height 462
click at [1243, 292] on img at bounding box center [1225, 306] width 57 height 57
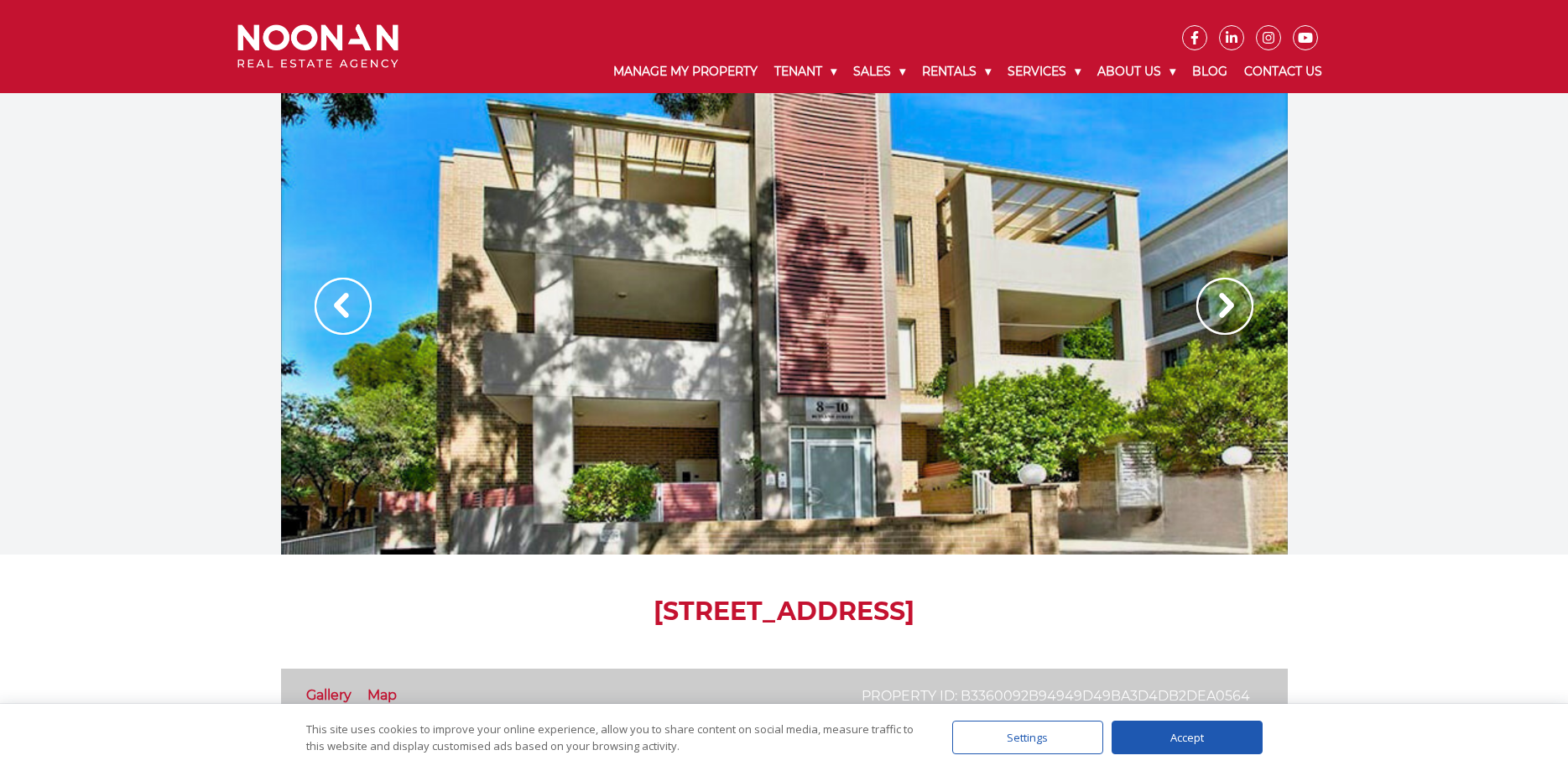
click at [1243, 292] on img at bounding box center [1225, 306] width 57 height 57
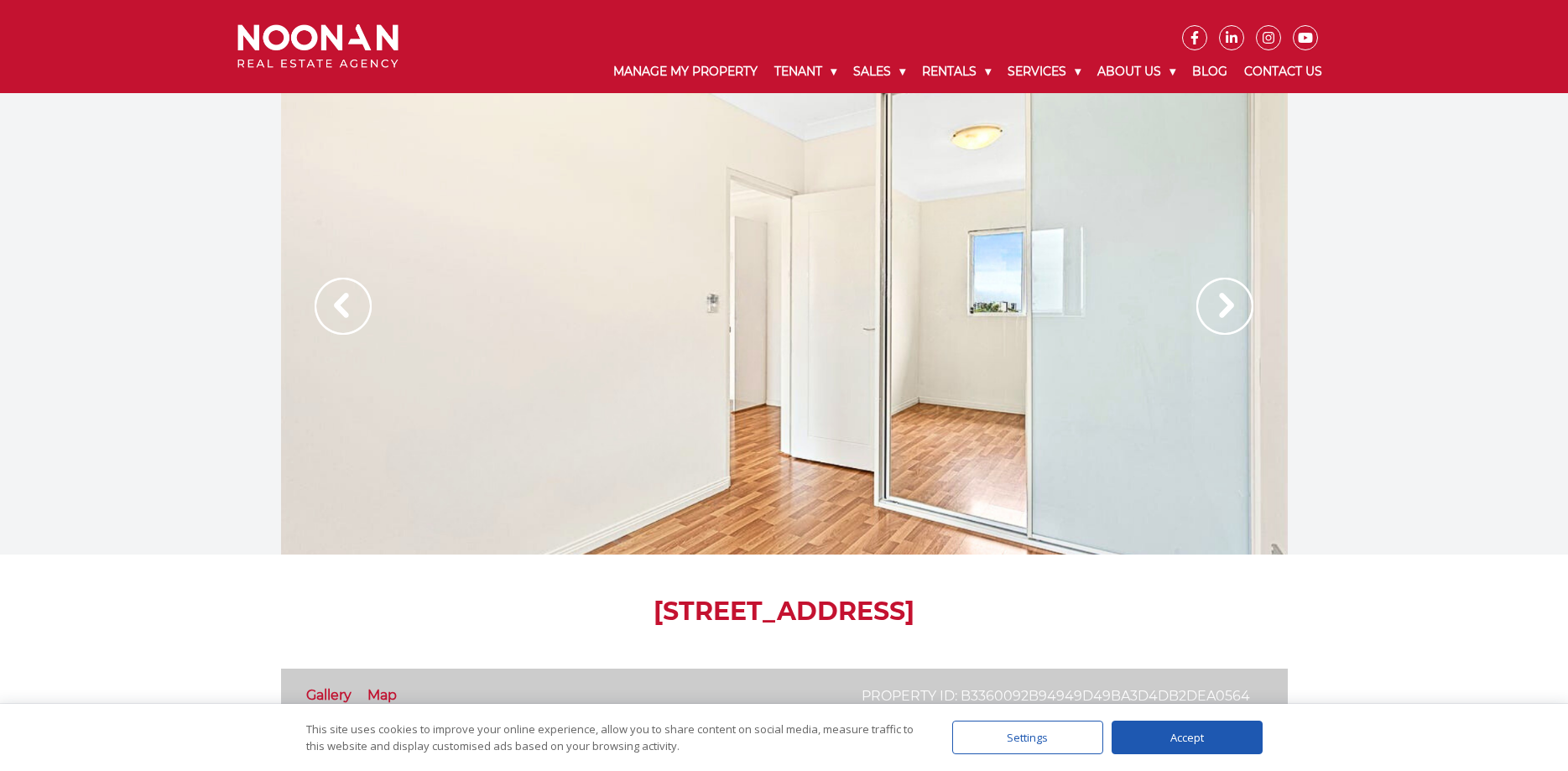
click at [1243, 292] on img at bounding box center [1225, 306] width 57 height 57
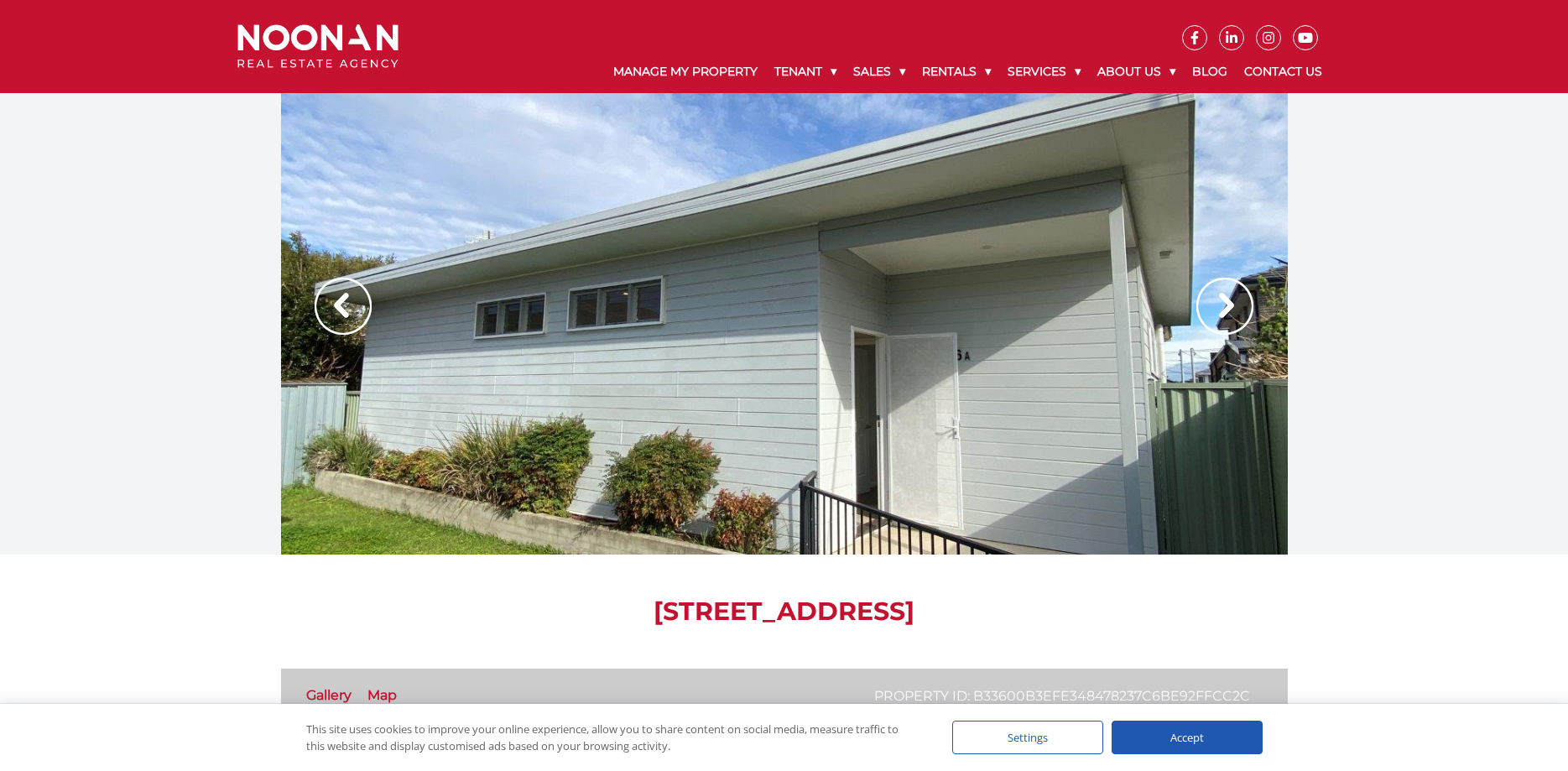
drag, startPoint x: 507, startPoint y: 612, endPoint x: 1131, endPoint y: 576, distance: 625.0
copy h1 "[STREET_ADDRESS]"
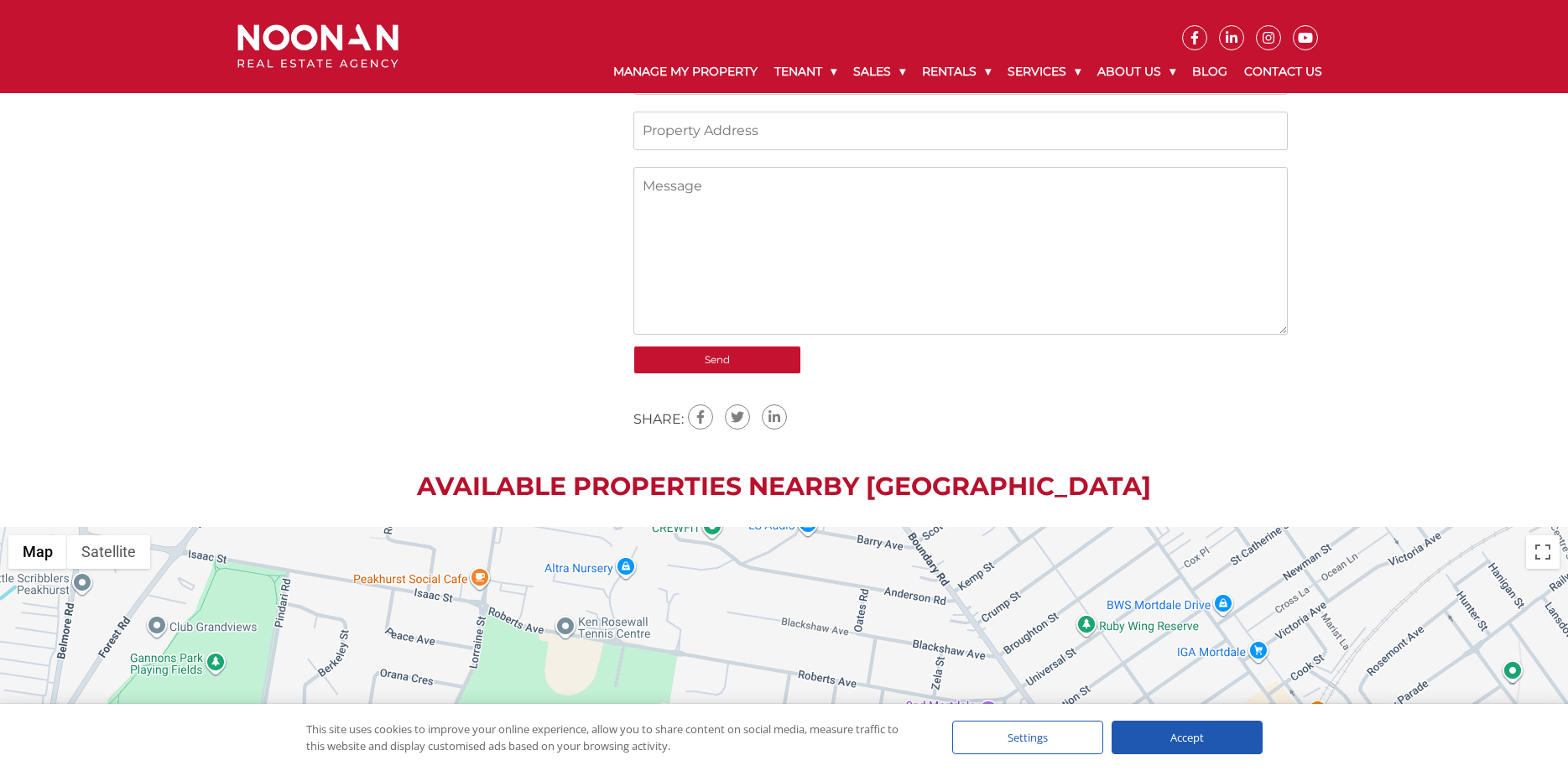
scroll to position [1112, 0]
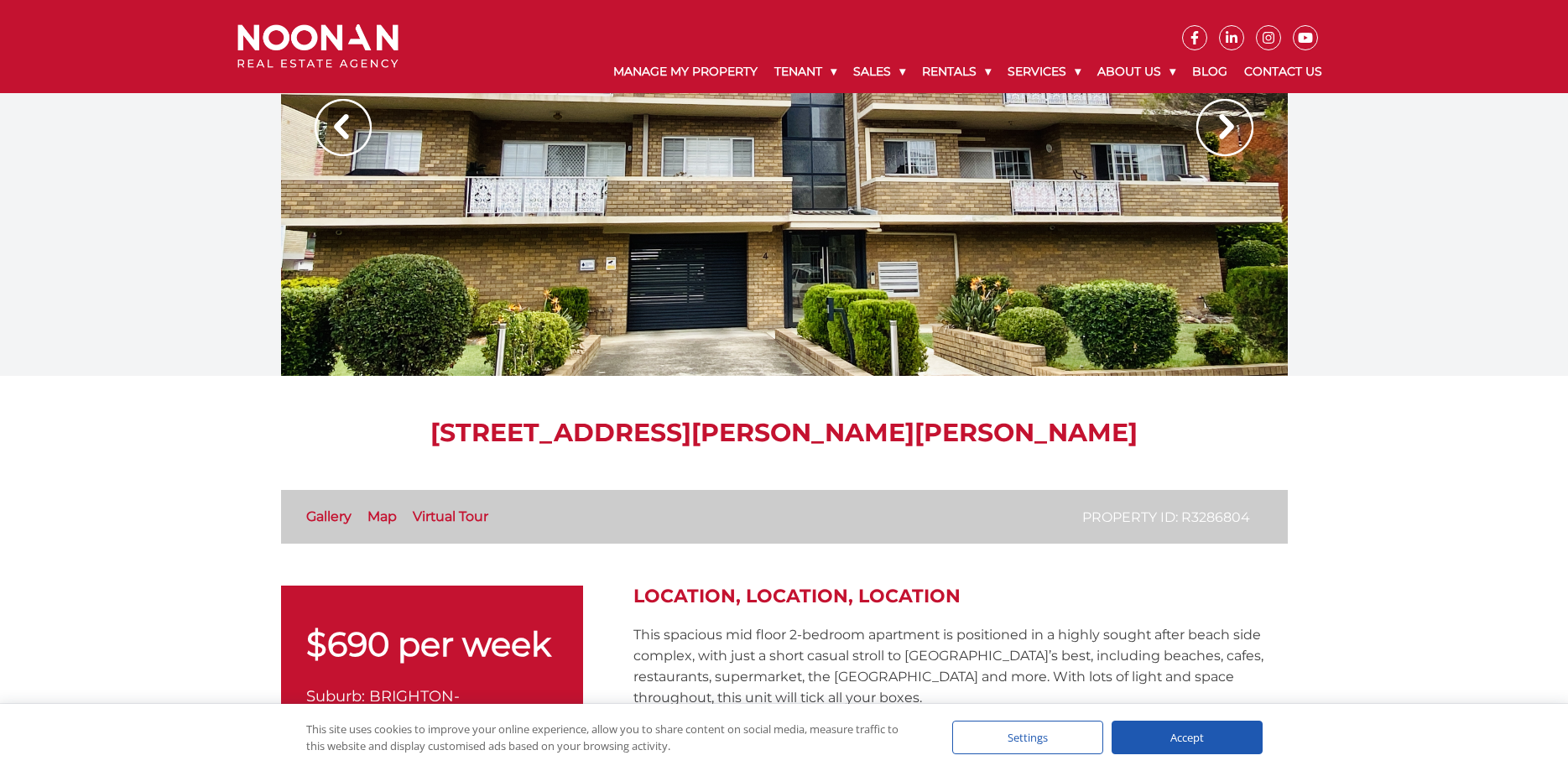
scroll to position [86, 0]
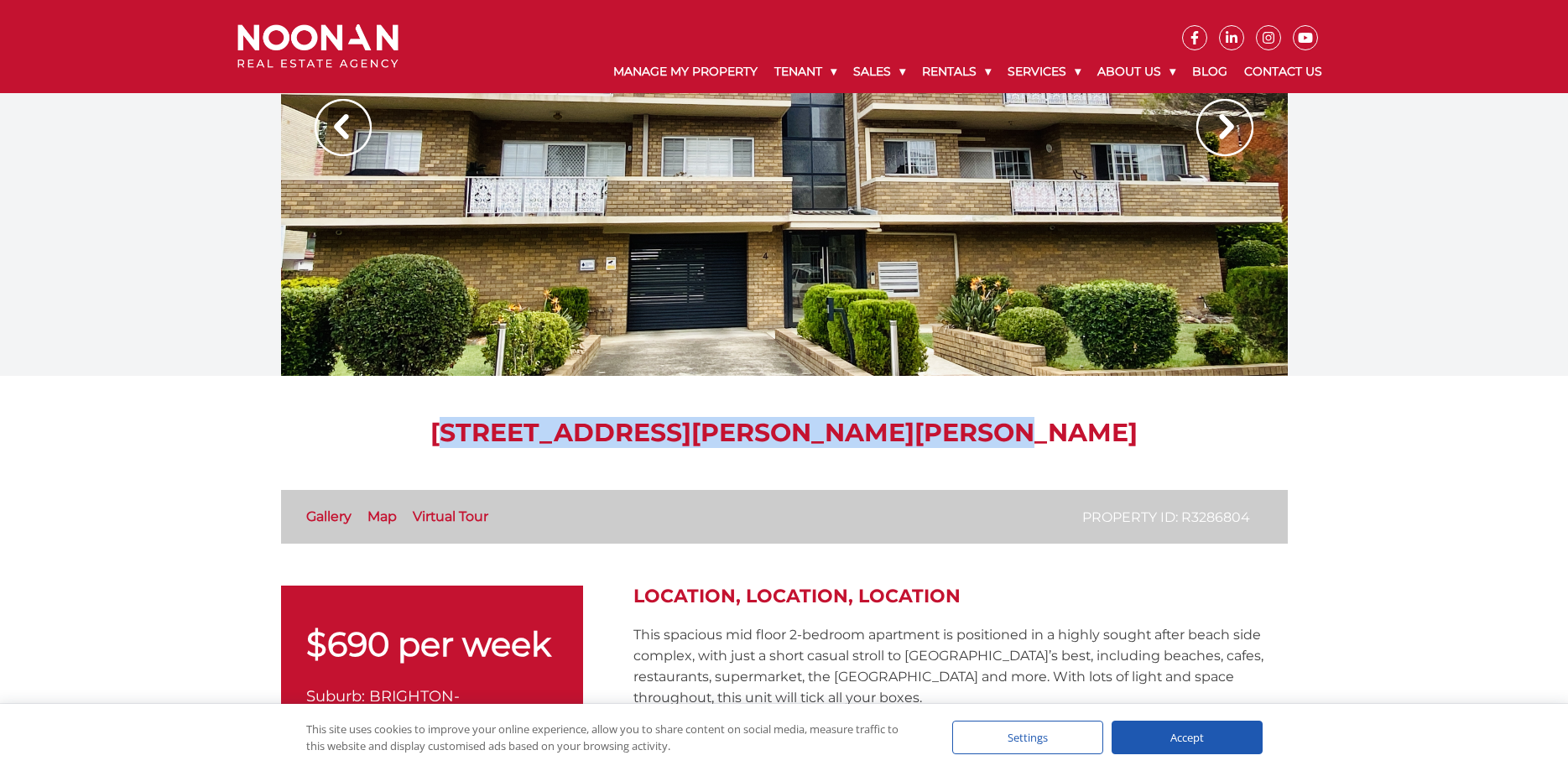
drag, startPoint x: 443, startPoint y: 430, endPoint x: 982, endPoint y: 426, distance: 539.0
click at [982, 426] on h1 "[STREET_ADDRESS][PERSON_NAME][PERSON_NAME]" at bounding box center [784, 433] width 1007 height 30
copy h1 "[STREET_ADDRESS][PERSON_NAME][PERSON_NAME]"
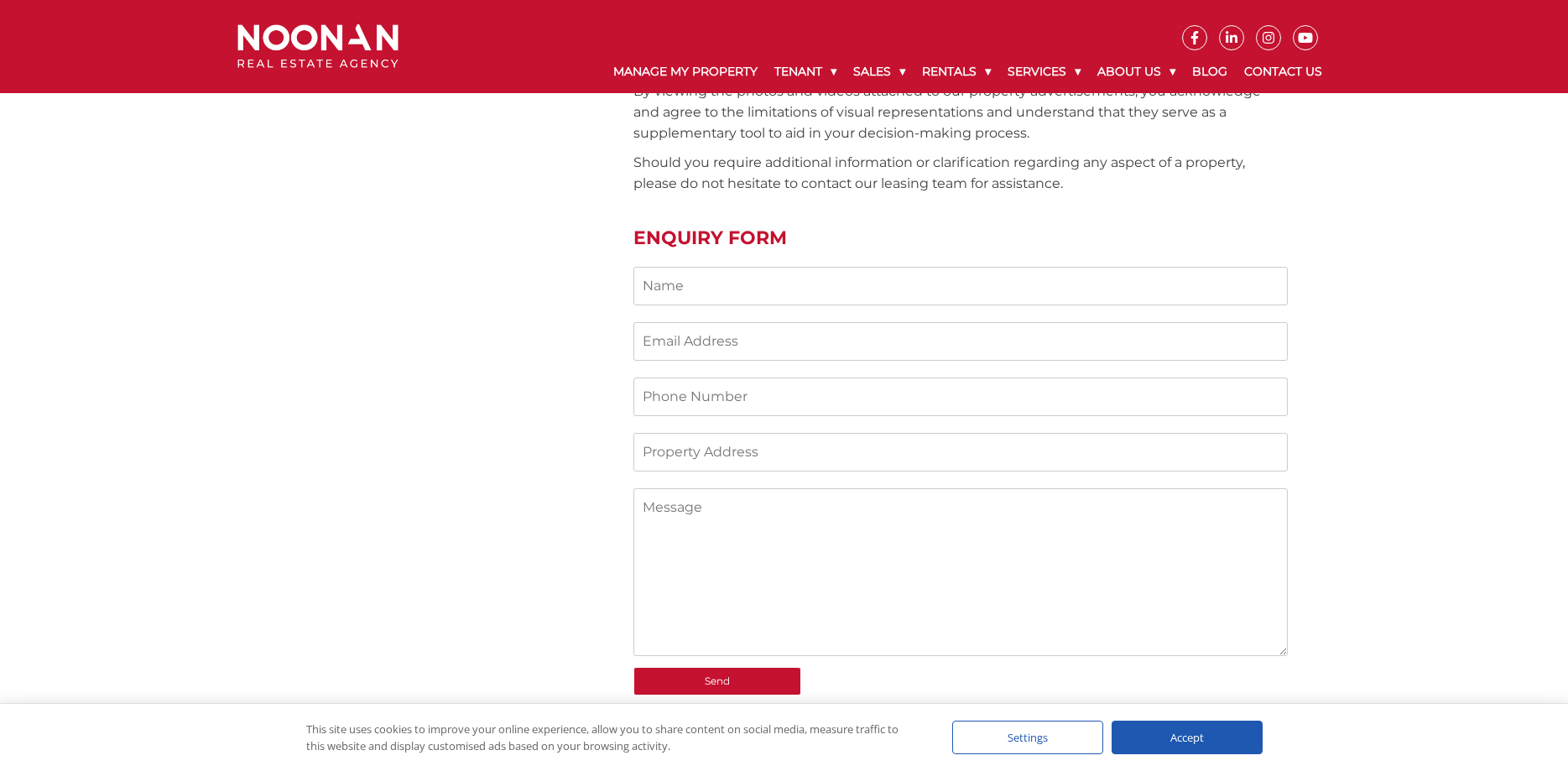
scroll to position [1883, 0]
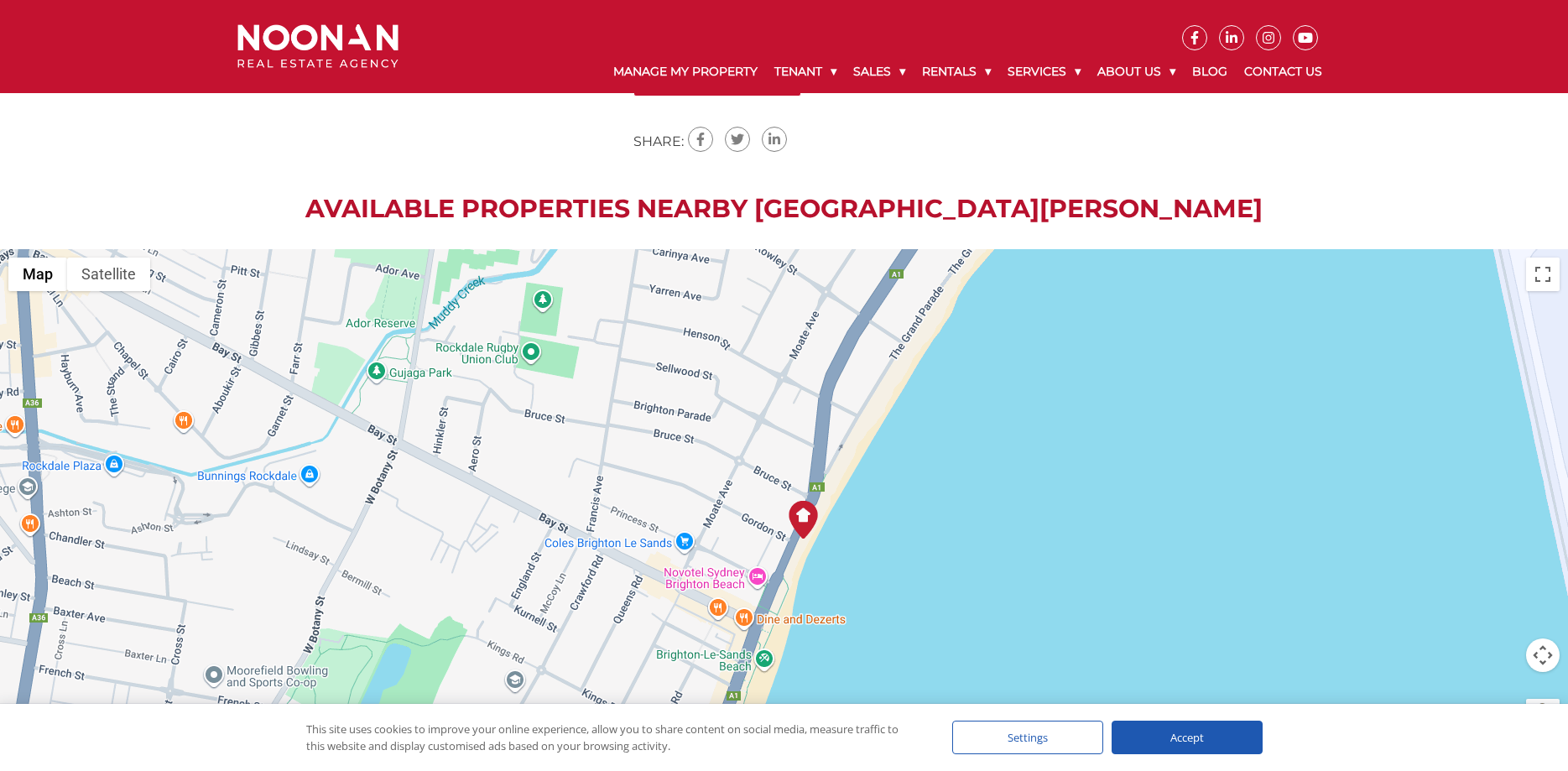
click at [800, 543] on div at bounding box center [784, 501] width 1568 height 504
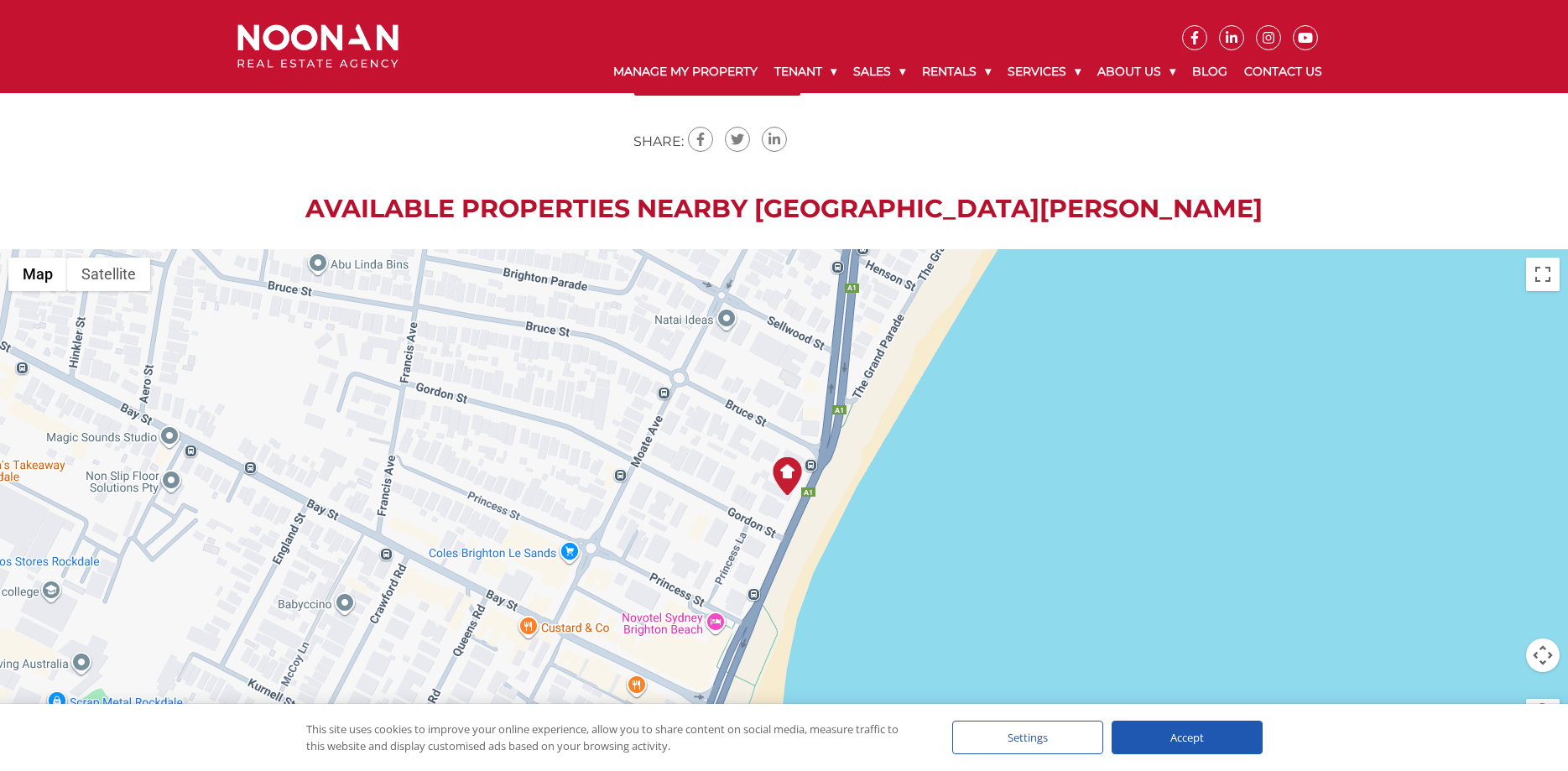
click at [785, 502] on div at bounding box center [784, 501] width 1568 height 504
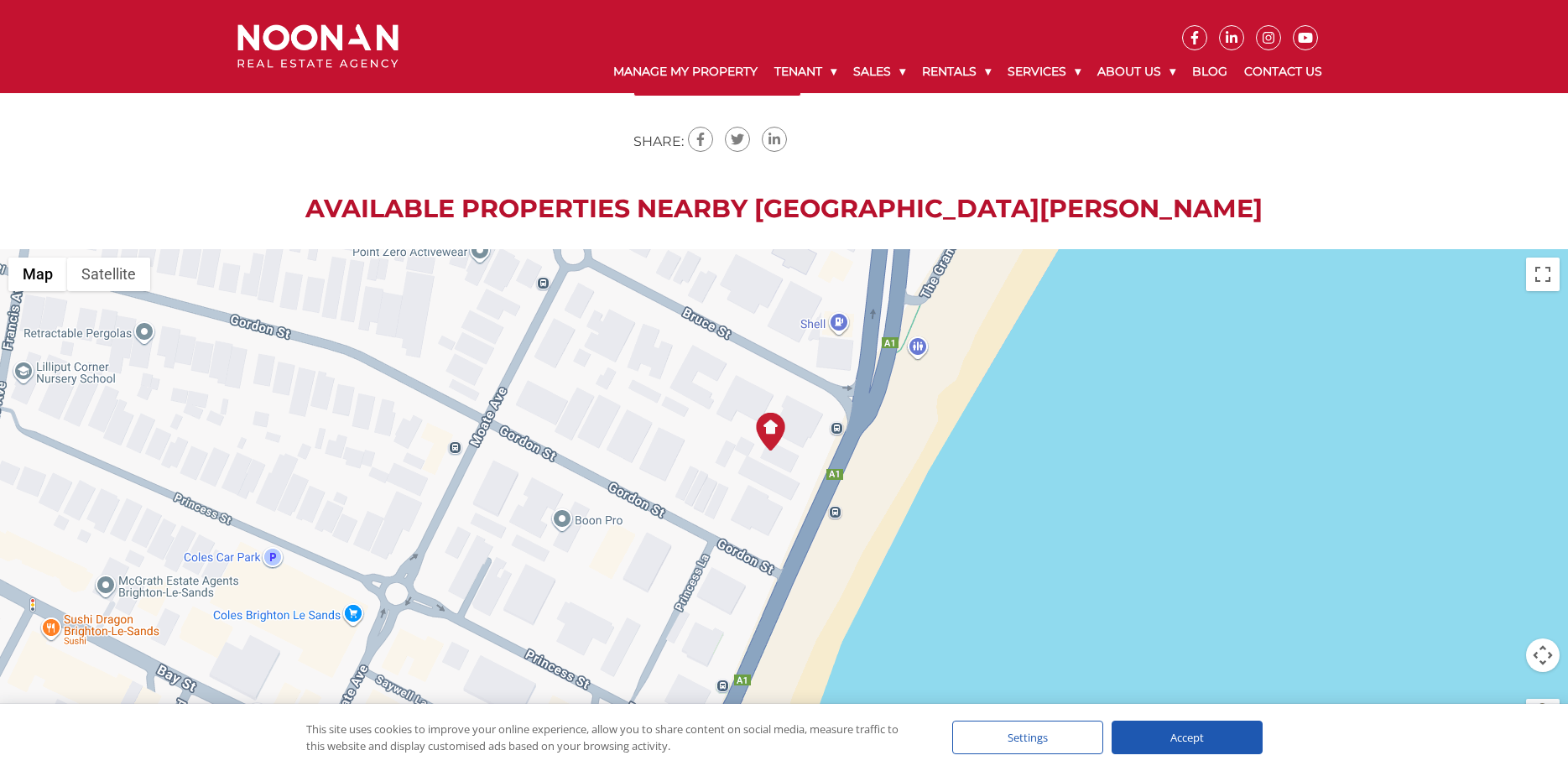
click at [783, 483] on div at bounding box center [784, 501] width 1568 height 504
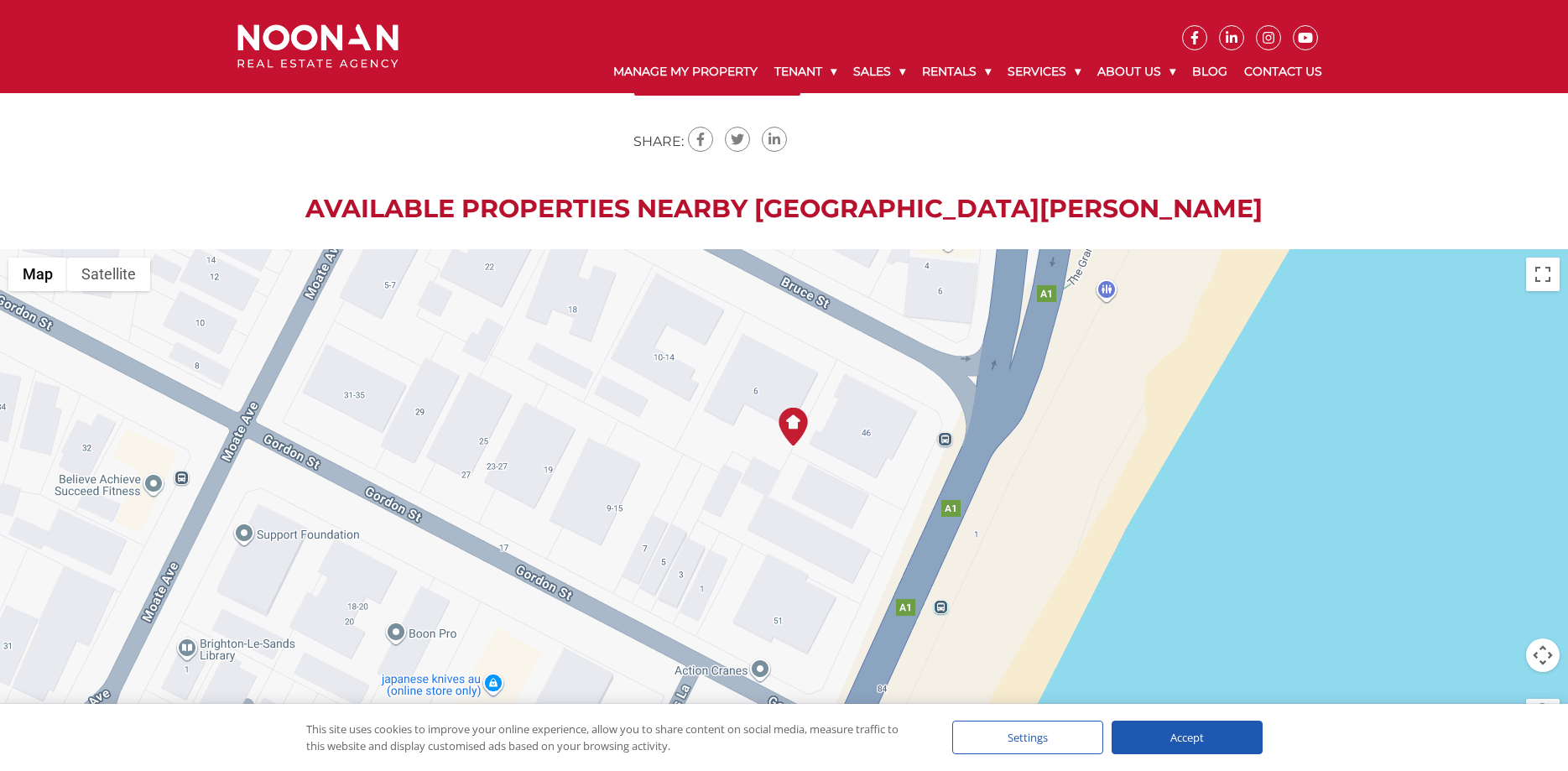
drag, startPoint x: 685, startPoint y: 375, endPoint x: 749, endPoint y: 455, distance: 102.4
click at [749, 455] on div at bounding box center [784, 501] width 1568 height 504
click at [792, 459] on div at bounding box center [784, 501] width 1568 height 504
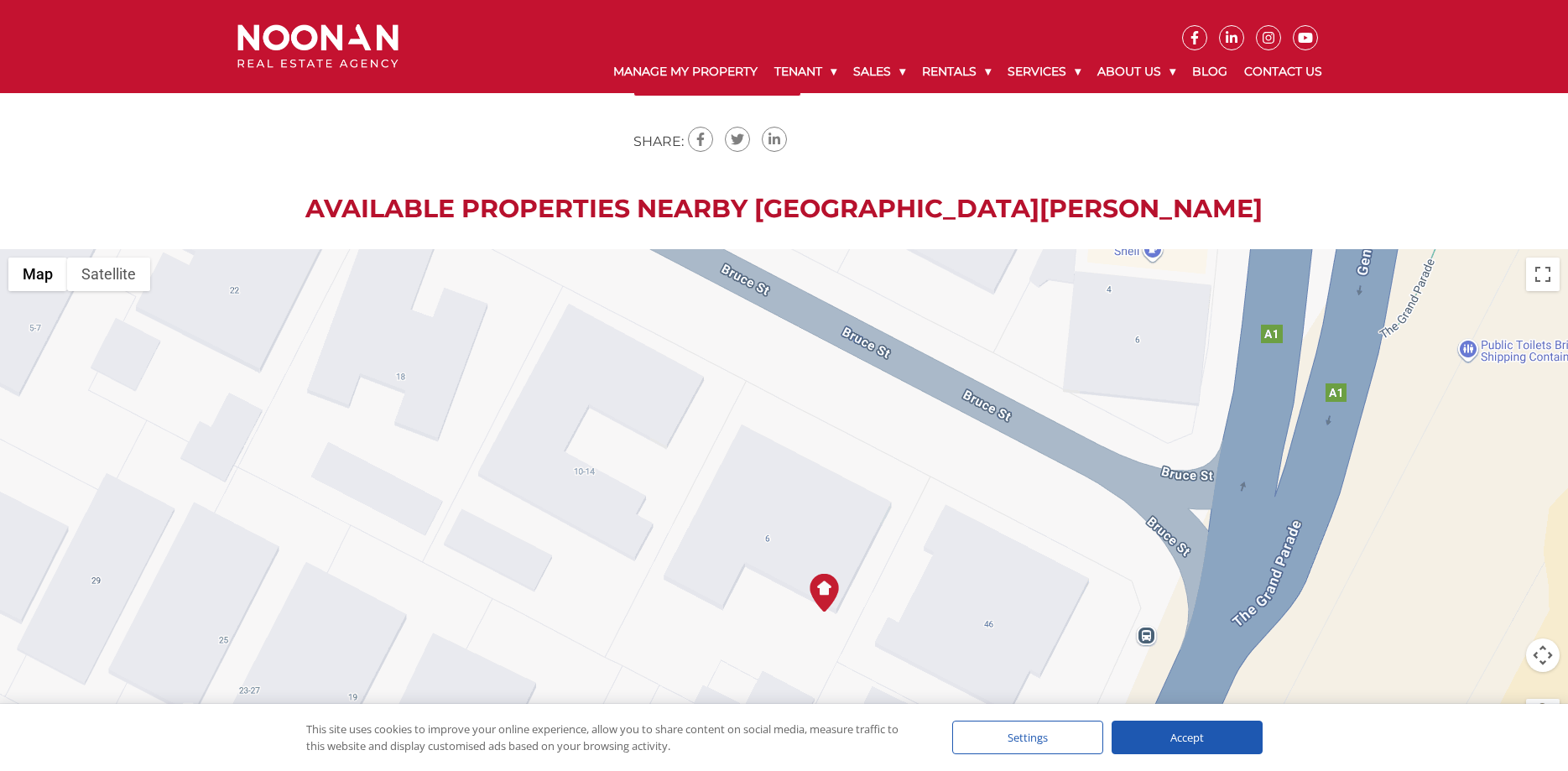
drag, startPoint x: 699, startPoint y: 417, endPoint x: 747, endPoint y: 645, distance: 233.0
click at [747, 645] on div at bounding box center [784, 501] width 1568 height 504
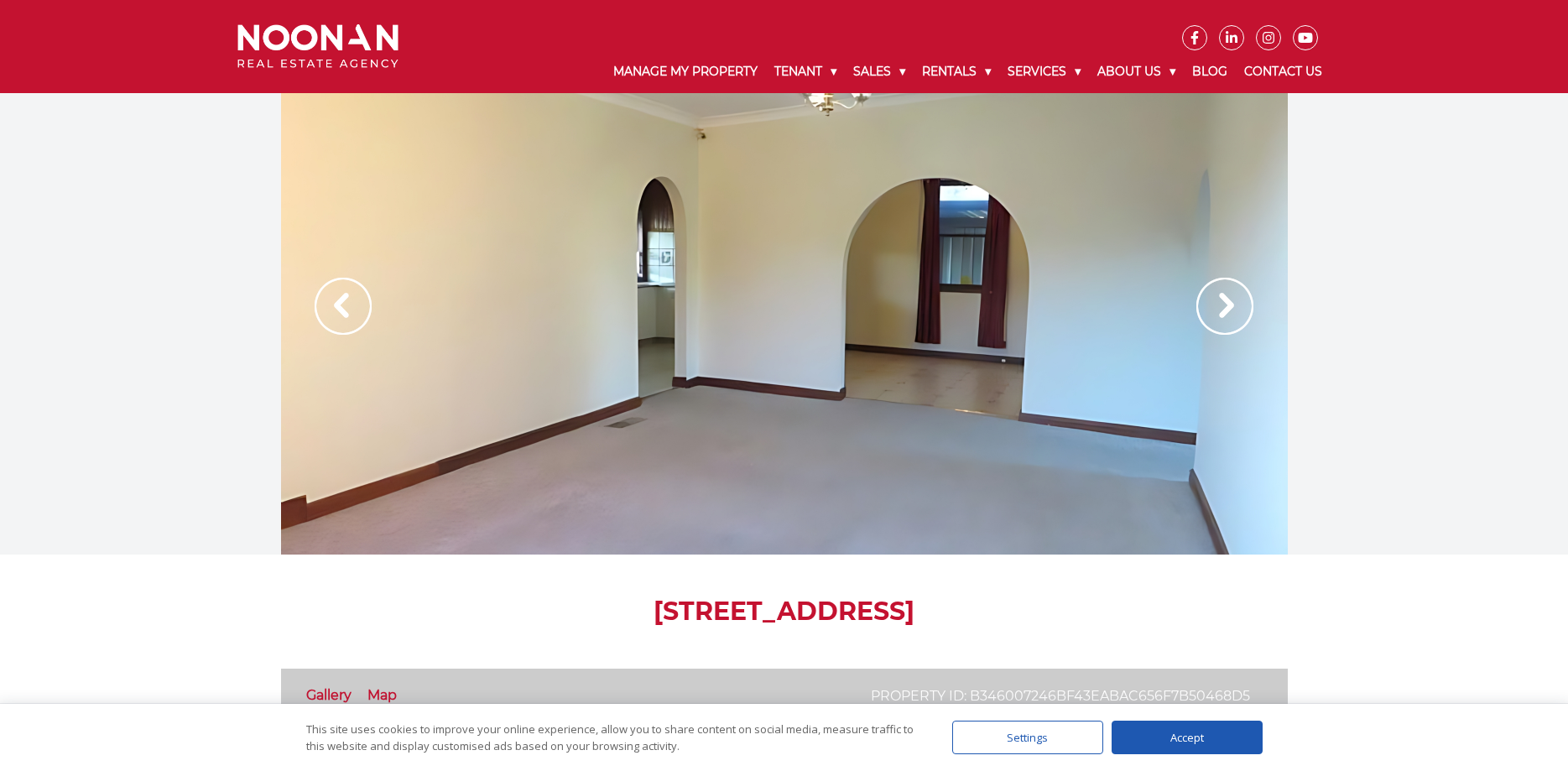
click at [1228, 299] on img at bounding box center [1225, 306] width 57 height 57
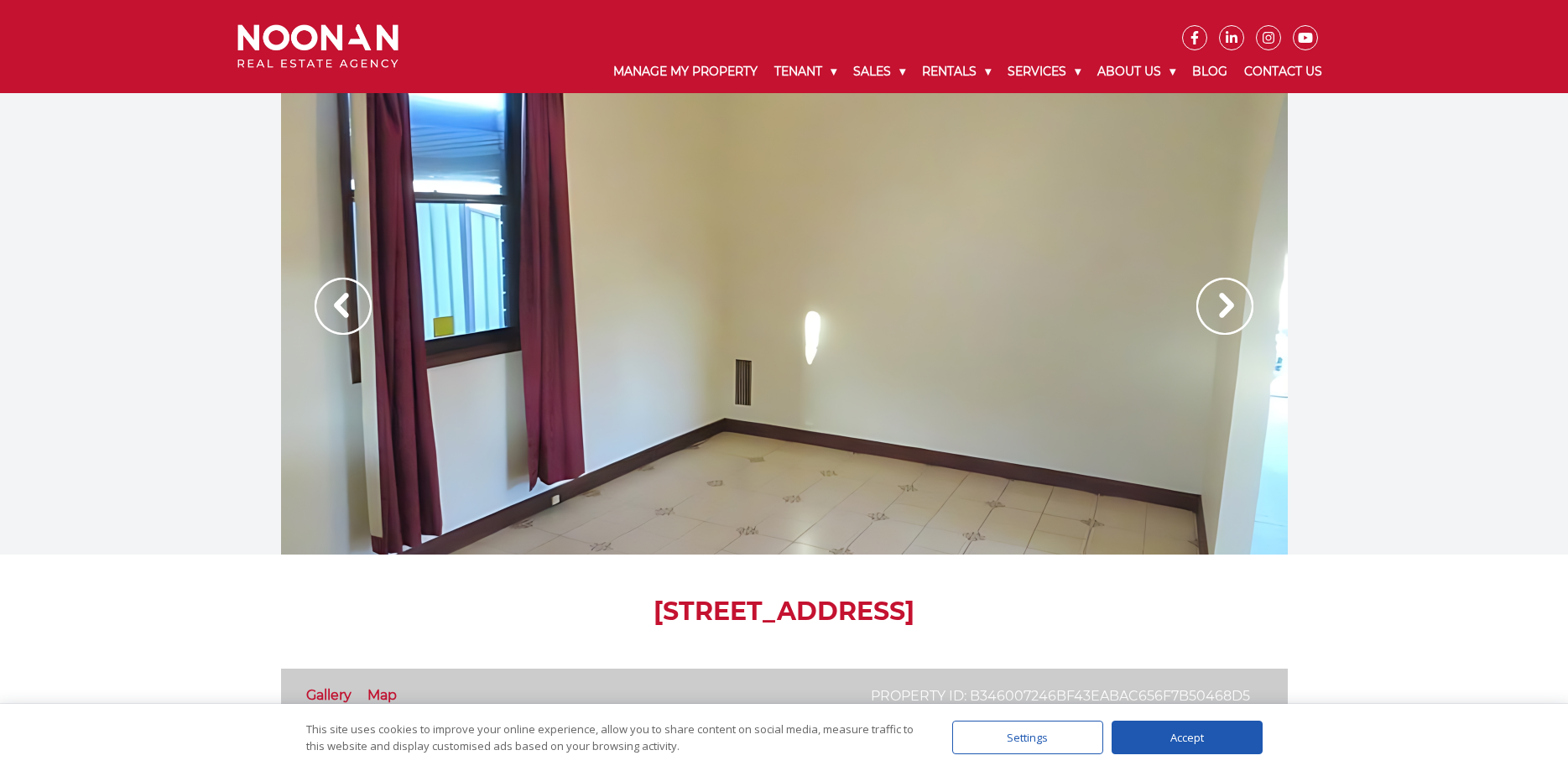
click at [1228, 299] on img at bounding box center [1225, 306] width 57 height 57
